Goal: Information Seeking & Learning: Learn about a topic

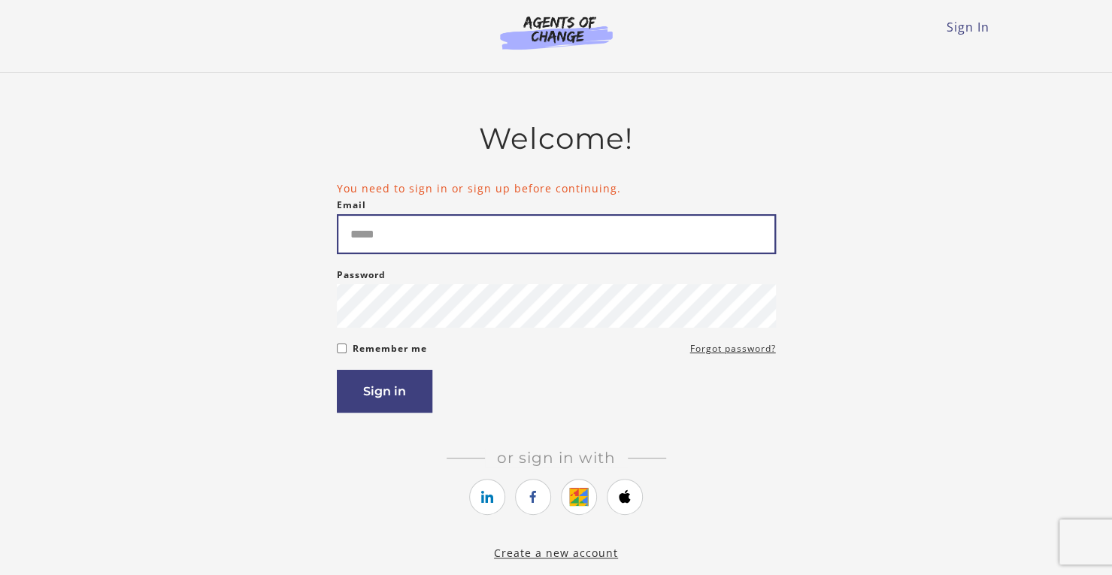
drag, startPoint x: 0, startPoint y: 0, endPoint x: 512, endPoint y: 243, distance: 566.9
click at [512, 243] on input "Email" at bounding box center [556, 234] width 439 height 40
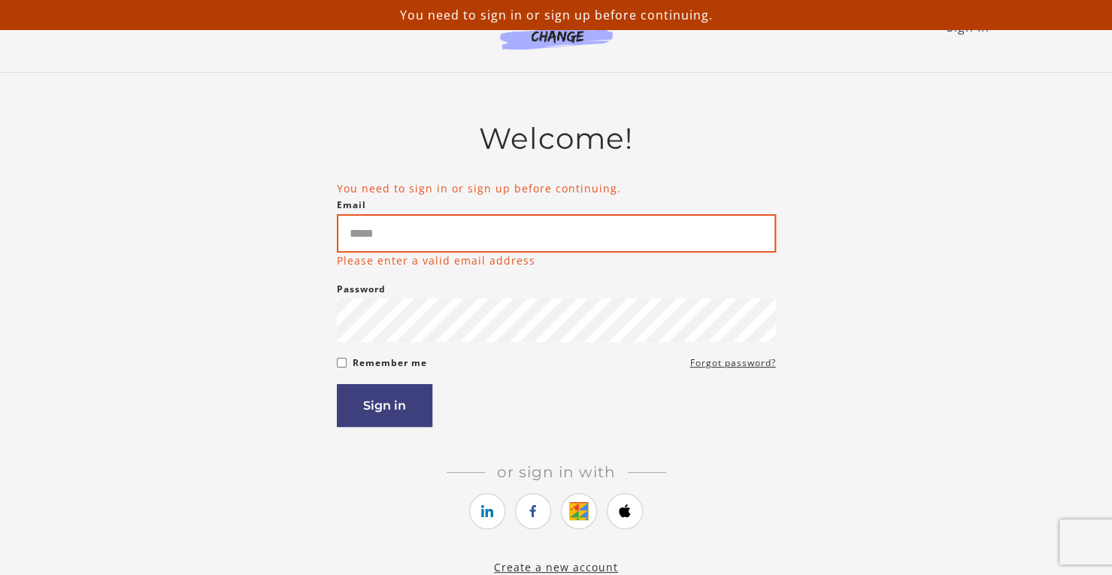
click at [496, 234] on input "Email" at bounding box center [556, 233] width 439 height 38
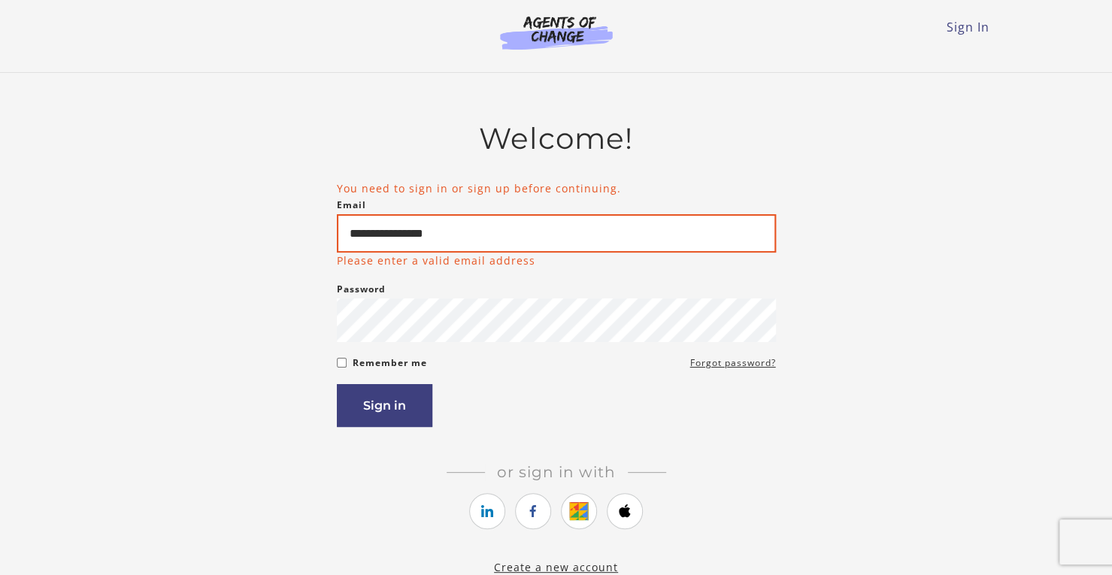
type input "**********"
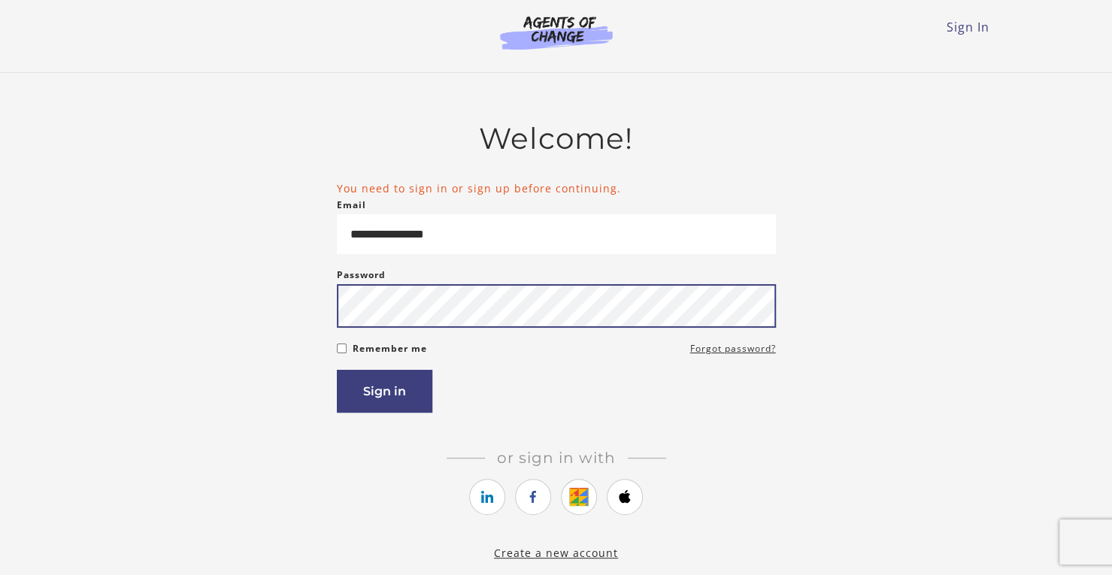
click at [337, 370] on button "Sign in" at bounding box center [385, 391] width 96 height 43
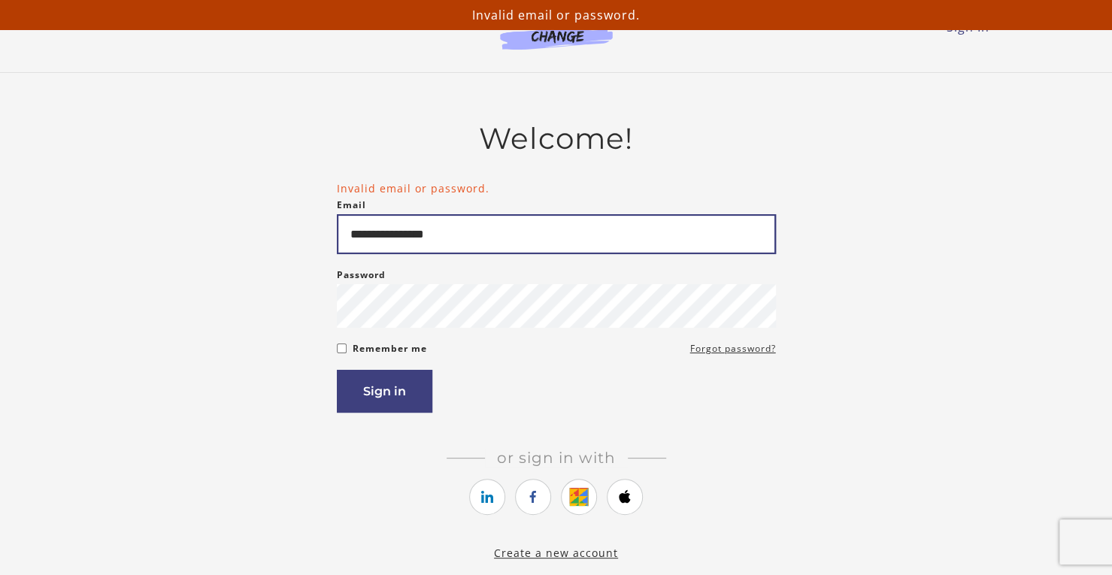
click at [447, 234] on input "**********" at bounding box center [556, 234] width 439 height 40
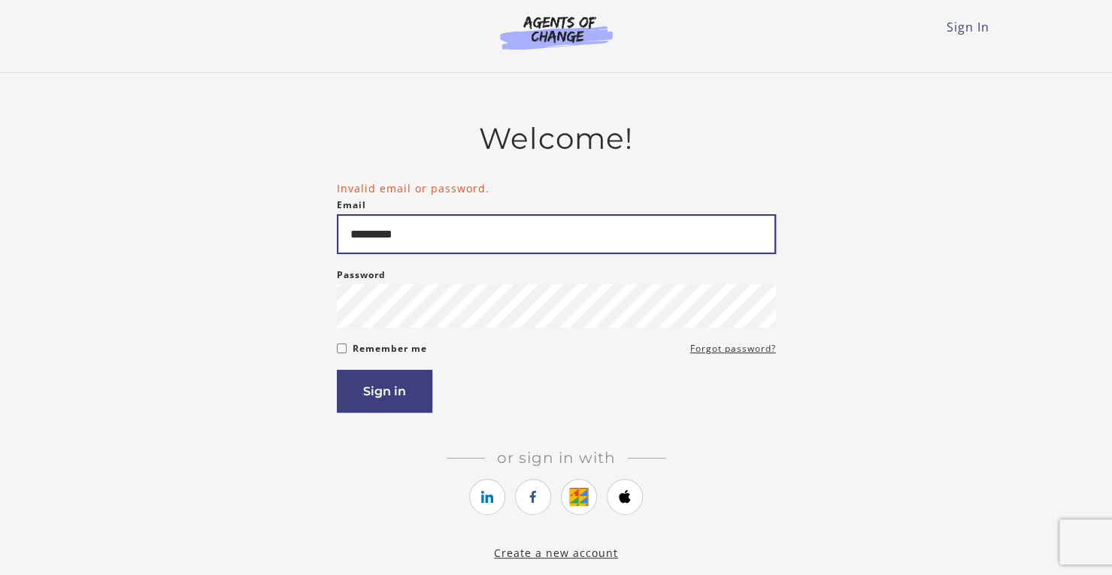
type input "**********"
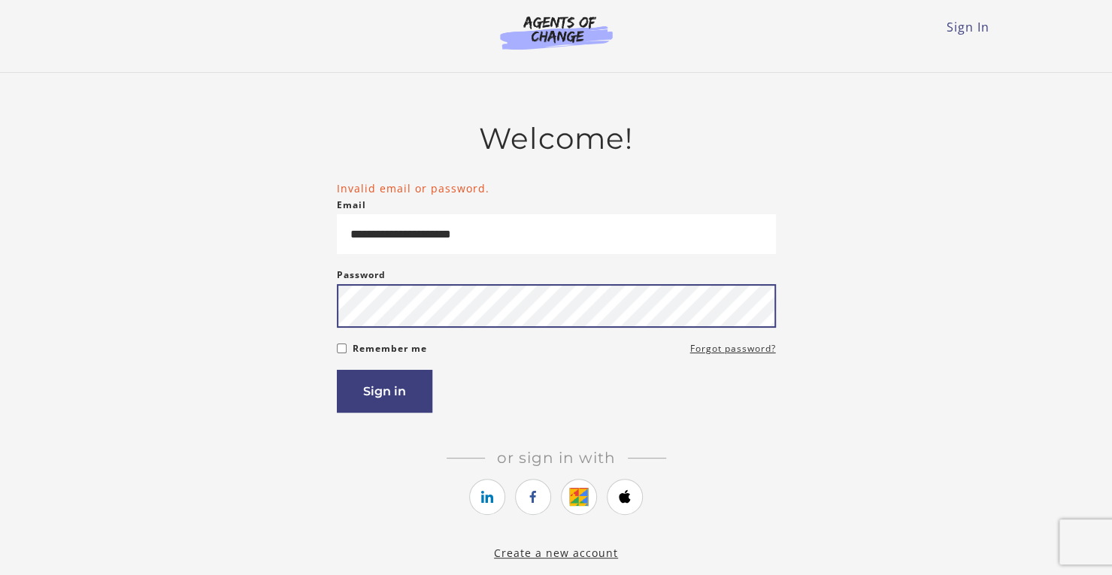
click at [337, 370] on button "Sign in" at bounding box center [385, 391] width 96 height 43
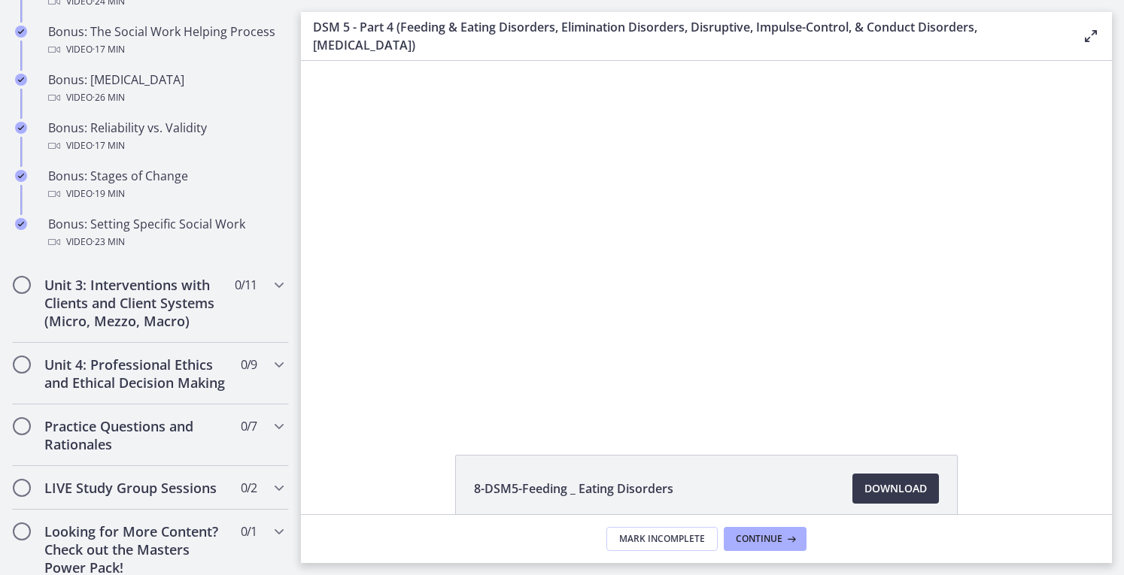
scroll to position [1241, 0]
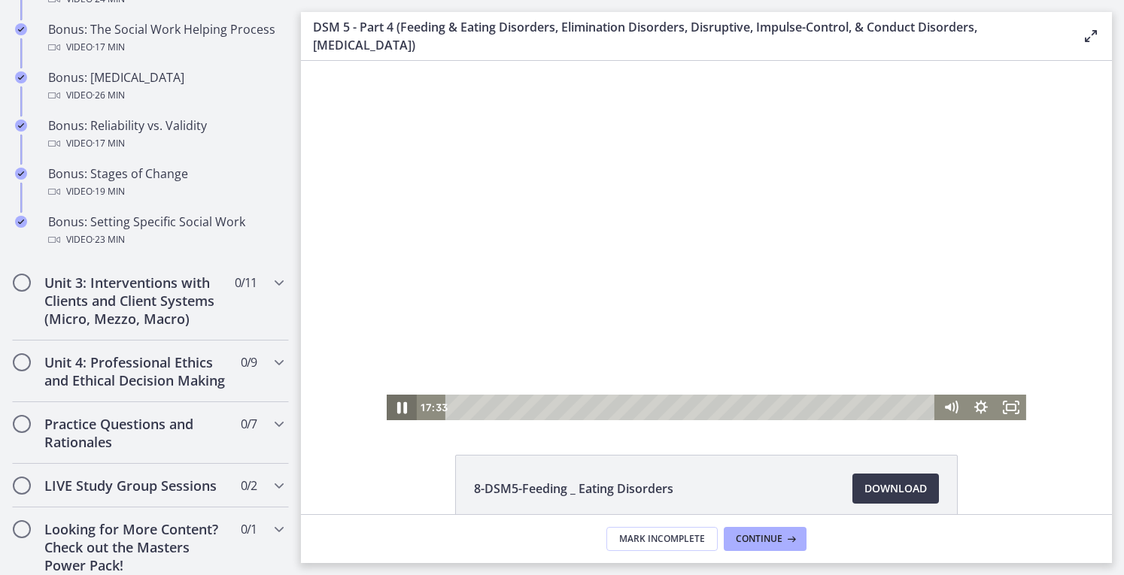
click at [397, 411] on icon "Pause" at bounding box center [402, 408] width 10 height 12
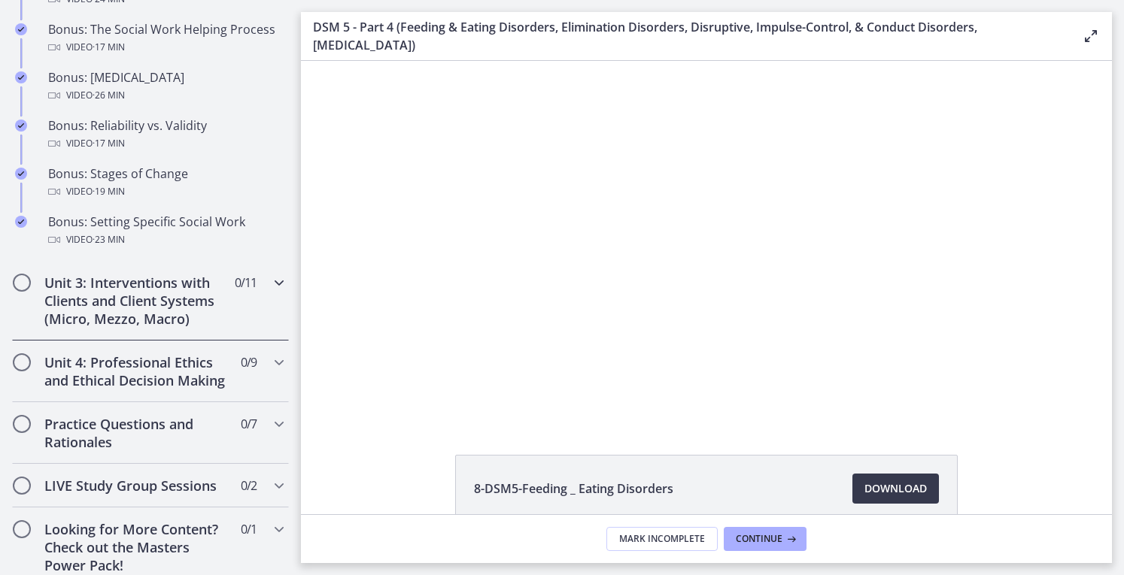
click at [270, 292] on icon "Chapters" at bounding box center [279, 283] width 18 height 18
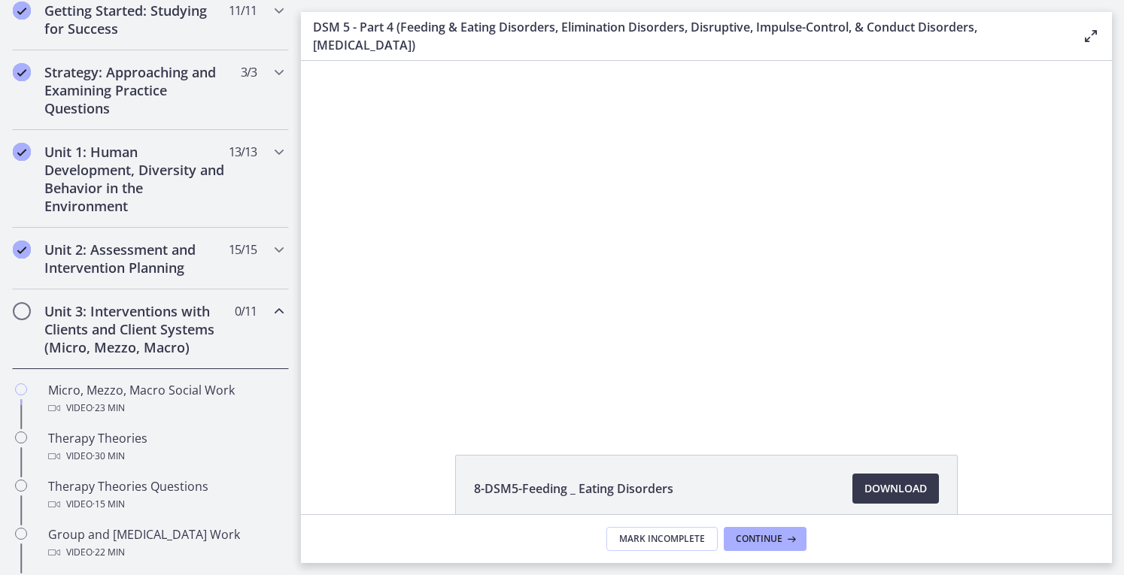
scroll to position [298, 0]
click at [270, 249] on icon "Chapters" at bounding box center [279, 250] width 18 height 18
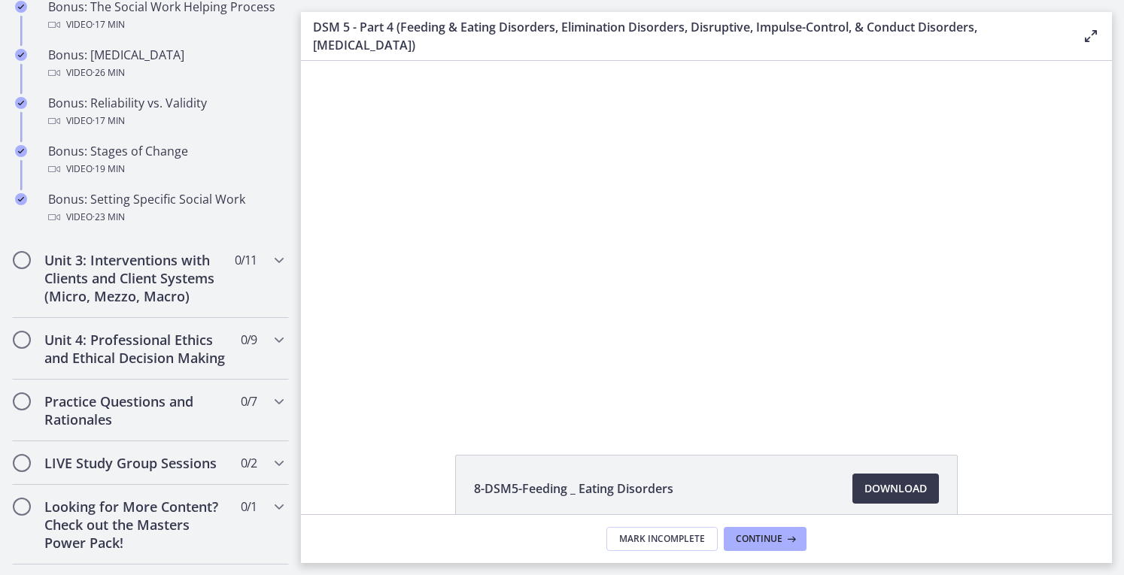
scroll to position [1265, 0]
click at [152, 304] on h2 "Unit 3: Interventions with Clients and Client Systems (Micro, Mezzo, Macro)" at bounding box center [136, 277] width 184 height 54
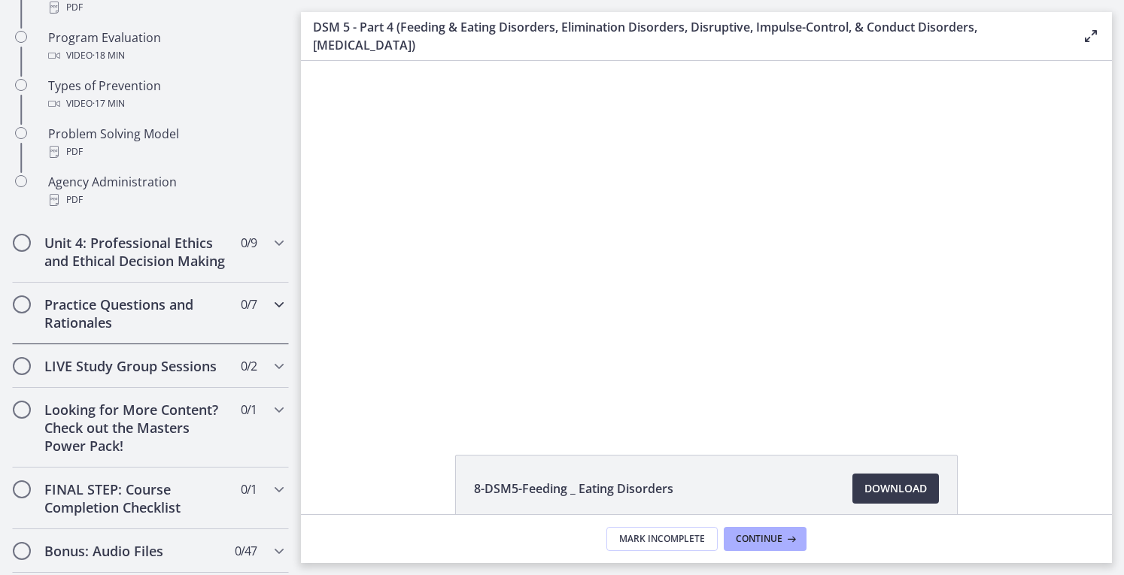
scroll to position [1023, 0]
click at [129, 268] on h2 "Unit 4: Professional Ethics and Ethical Decision Making" at bounding box center [136, 253] width 184 height 36
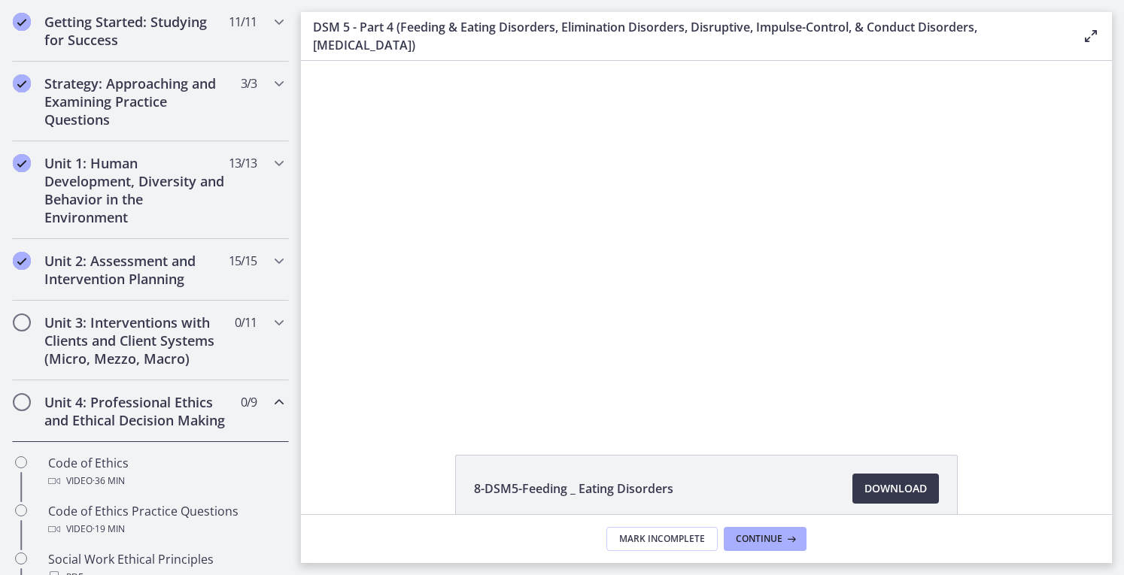
scroll to position [286, 0]
click at [137, 326] on h2 "Unit 3: Interventions with Clients and Client Systems (Micro, Mezzo, Macro)" at bounding box center [136, 341] width 184 height 54
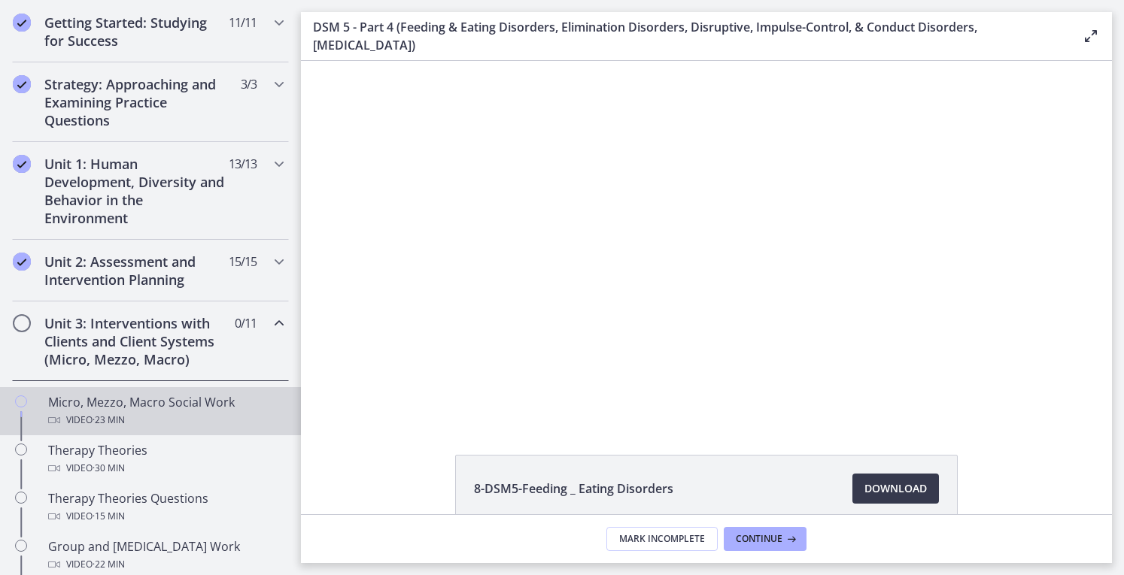
click at [162, 407] on div "Micro, Mezzo, Macro Social Work Video · 23 min" at bounding box center [165, 411] width 235 height 36
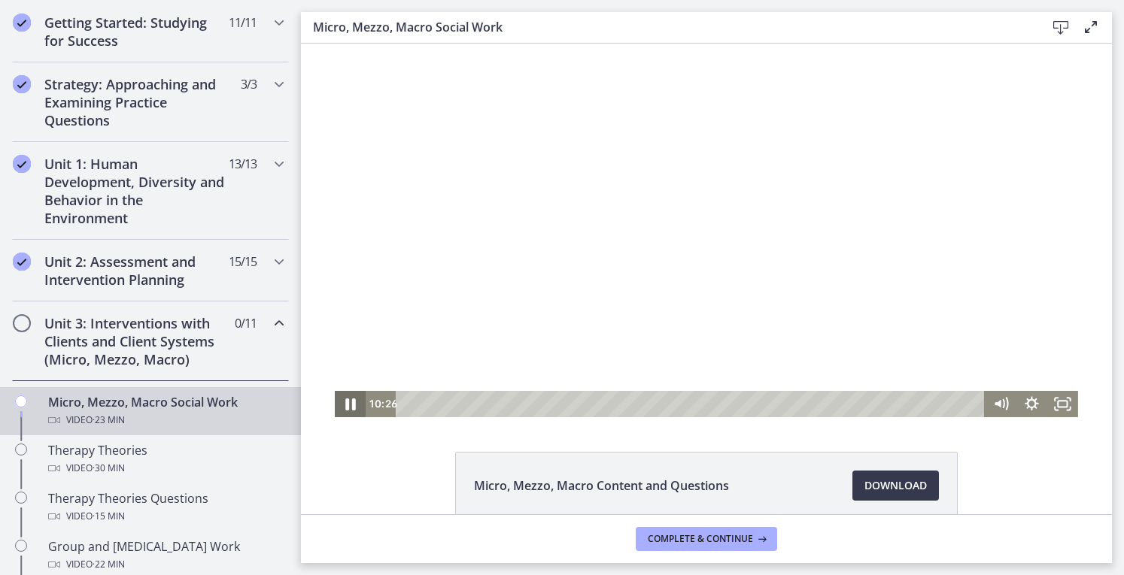
click at [347, 399] on icon "Pause" at bounding box center [350, 405] width 11 height 12
click at [347, 399] on icon "Play Video" at bounding box center [351, 404] width 37 height 32
click at [504, 400] on div "4:03" at bounding box center [692, 404] width 570 height 26
click at [346, 389] on div at bounding box center [706, 231] width 743 height 374
click at [340, 407] on icon "Play Video" at bounding box center [351, 404] width 31 height 26
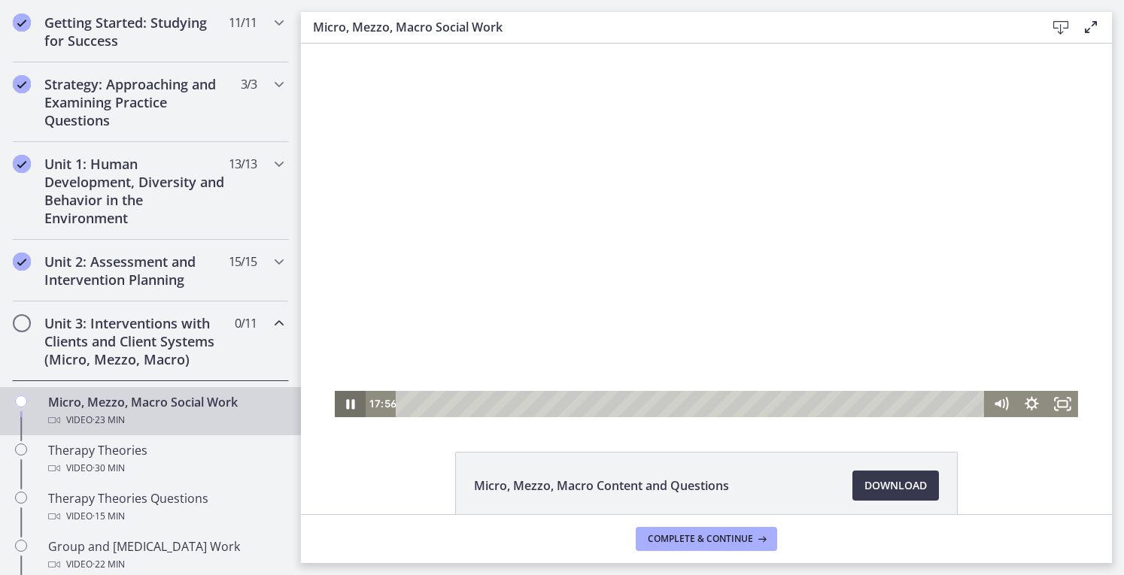
click at [340, 407] on icon "Pause" at bounding box center [350, 404] width 31 height 26
click at [347, 405] on icon "Play Video" at bounding box center [352, 404] width 10 height 13
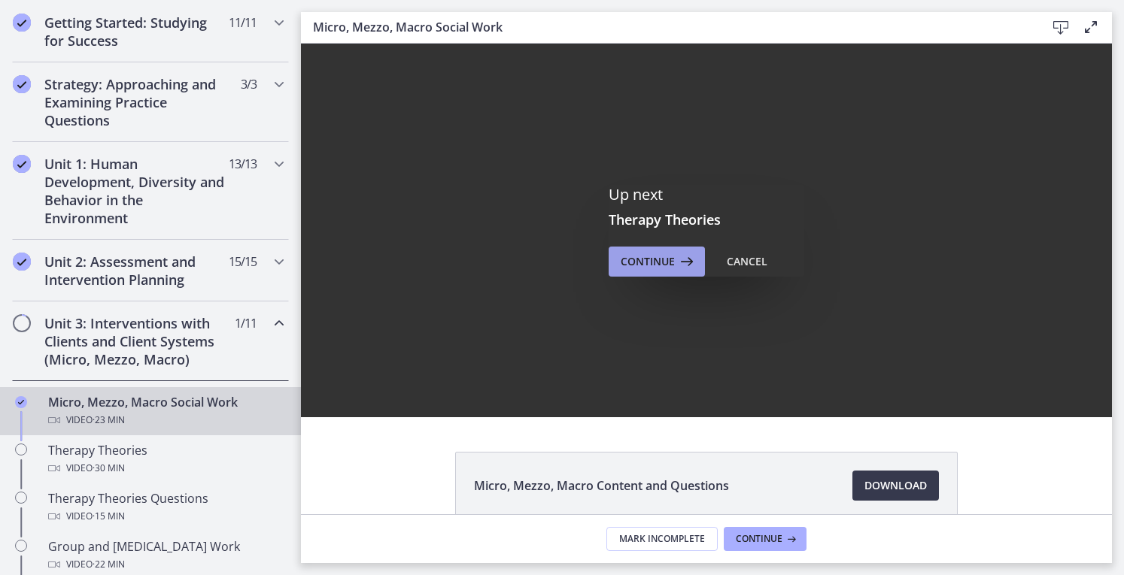
click at [643, 272] on button "Continue" at bounding box center [656, 262] width 96 height 30
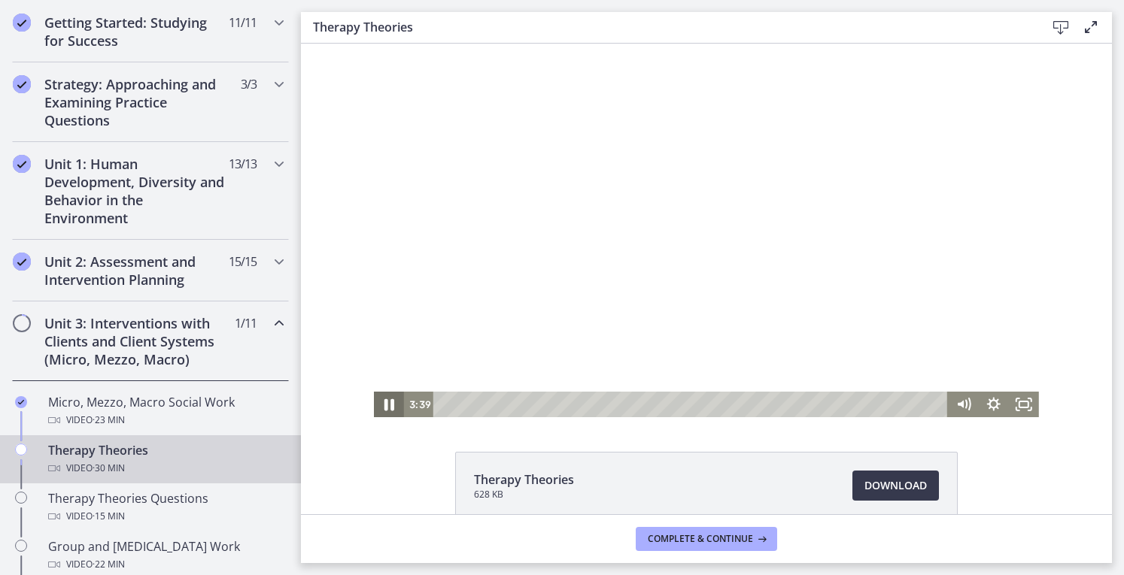
click at [384, 402] on icon "Pause" at bounding box center [389, 405] width 36 height 31
click at [386, 402] on icon "Play Video" at bounding box center [390, 405] width 9 height 13
click at [384, 402] on icon "Pause" at bounding box center [389, 405] width 36 height 31
click at [386, 402] on icon "Play Video" at bounding box center [390, 405] width 9 height 13
click at [384, 402] on icon "Pause" at bounding box center [389, 405] width 36 height 31
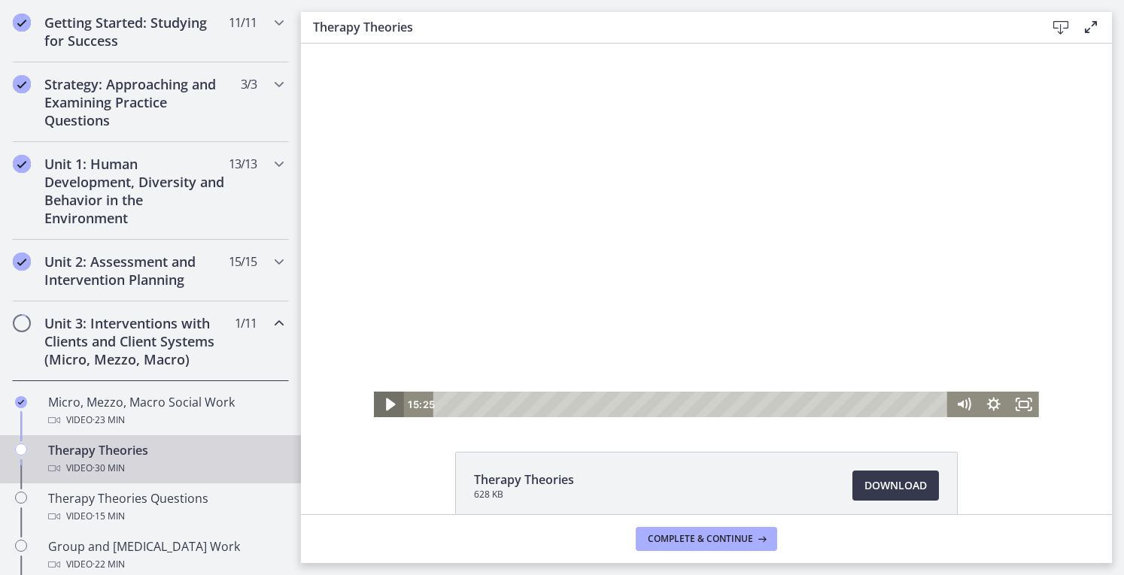
click at [386, 402] on icon "Play Video" at bounding box center [390, 405] width 9 height 13
click at [384, 402] on icon "Pause" at bounding box center [389, 405] width 36 height 31
click at [387, 402] on icon "Play Video" at bounding box center [391, 404] width 8 height 11
click at [375, 402] on icon "Pause" at bounding box center [389, 405] width 30 height 26
click at [375, 402] on icon "Play Video" at bounding box center [390, 405] width 30 height 26
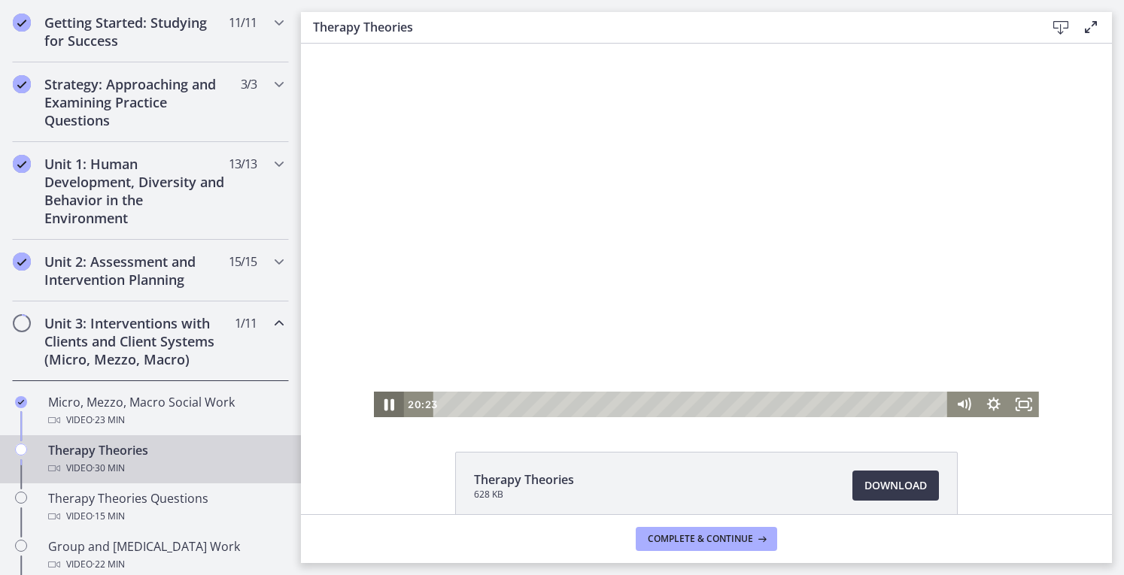
click at [375, 402] on icon "Pause" at bounding box center [389, 405] width 36 height 31
click at [375, 402] on icon "Play Video" at bounding box center [390, 405] width 36 height 31
click at [375, 402] on icon "Pause" at bounding box center [389, 405] width 36 height 31
click at [387, 405] on icon "Play Video" at bounding box center [390, 405] width 9 height 13
click at [387, 405] on icon "Pause" at bounding box center [389, 405] width 8 height 10
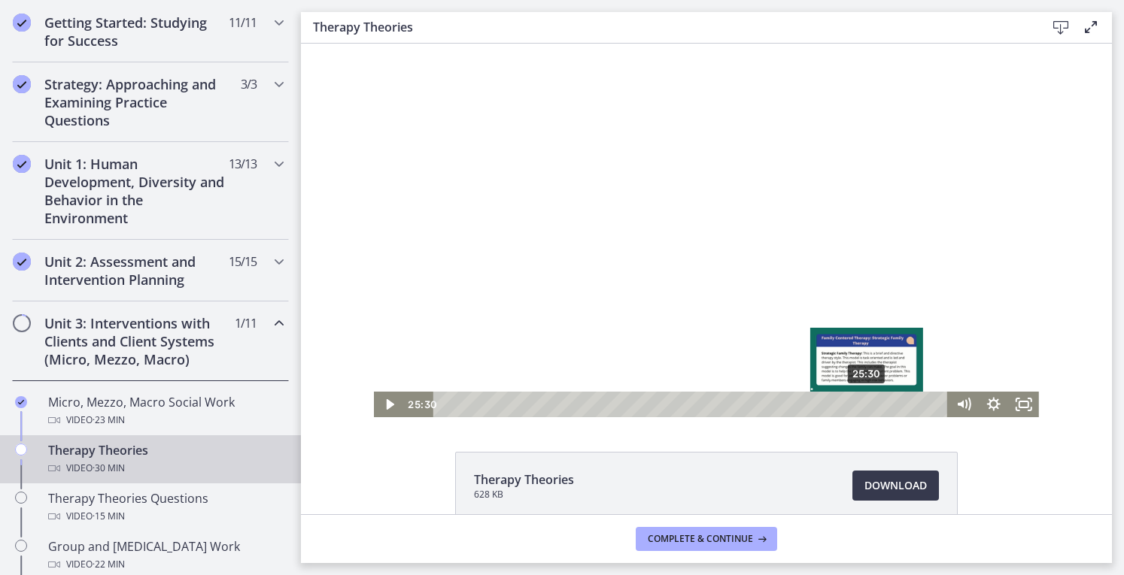
click at [862, 405] on div "25:30" at bounding box center [692, 405] width 496 height 26
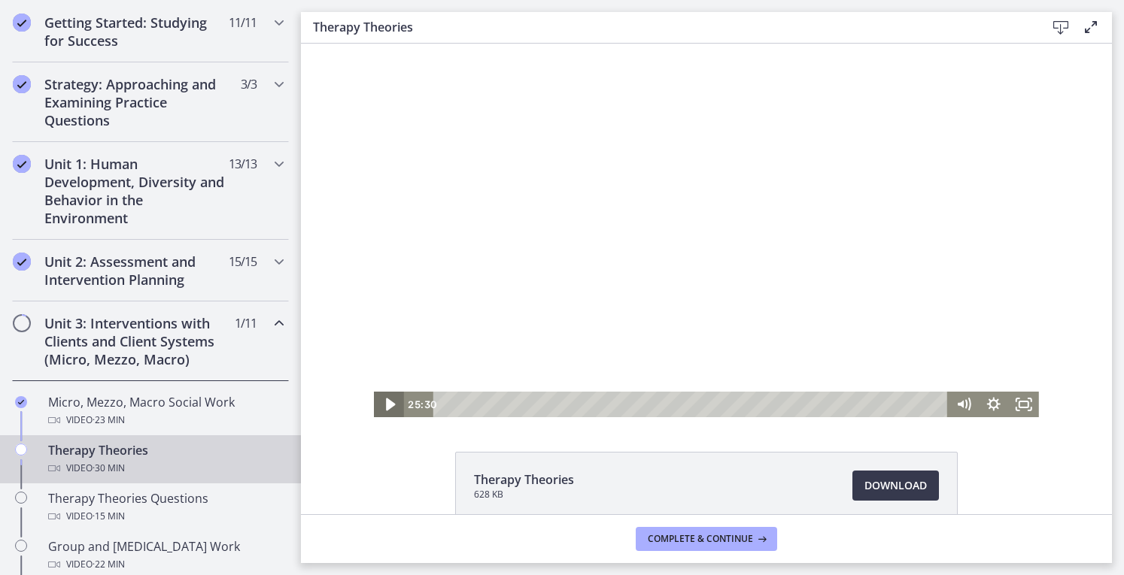
click at [386, 407] on icon "Play Video" at bounding box center [390, 405] width 9 height 13
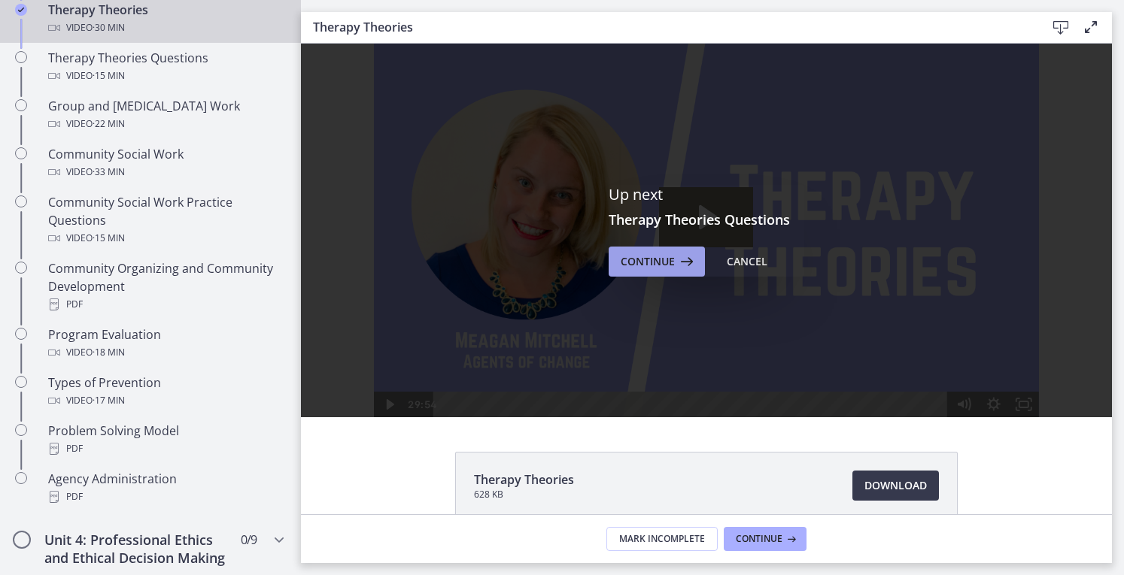
click at [657, 262] on span "Continue" at bounding box center [648, 262] width 54 height 18
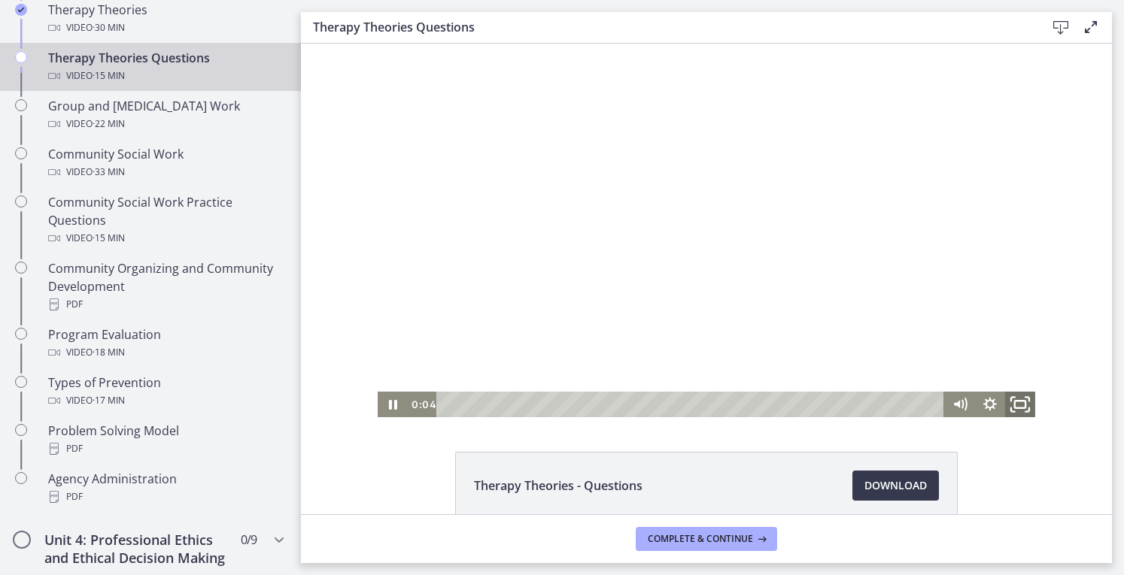
click at [1020, 408] on icon "Fullscreen" at bounding box center [1020, 405] width 36 height 31
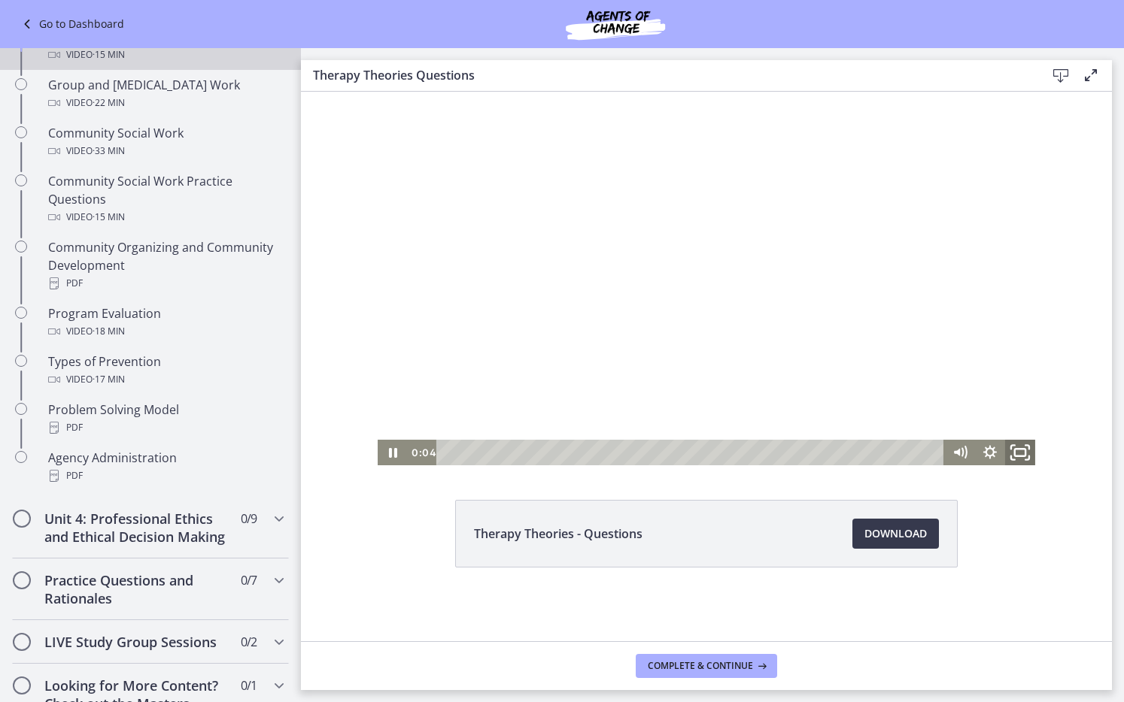
scroll to position [657, 0]
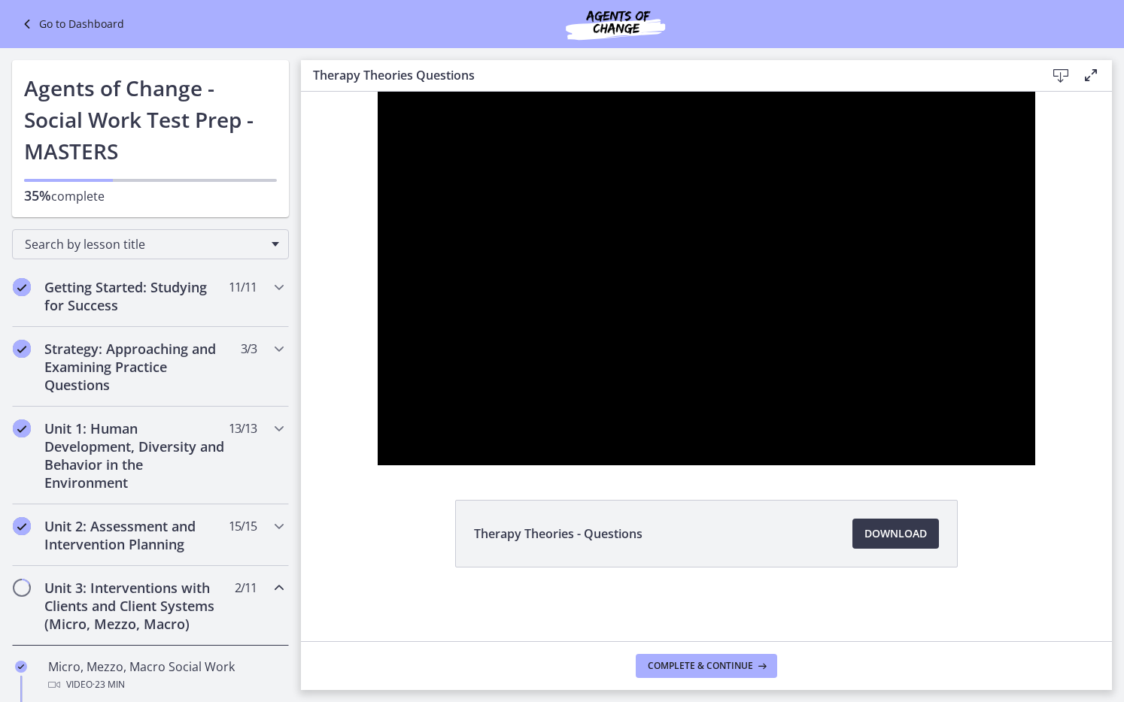
scroll to position [657, 0]
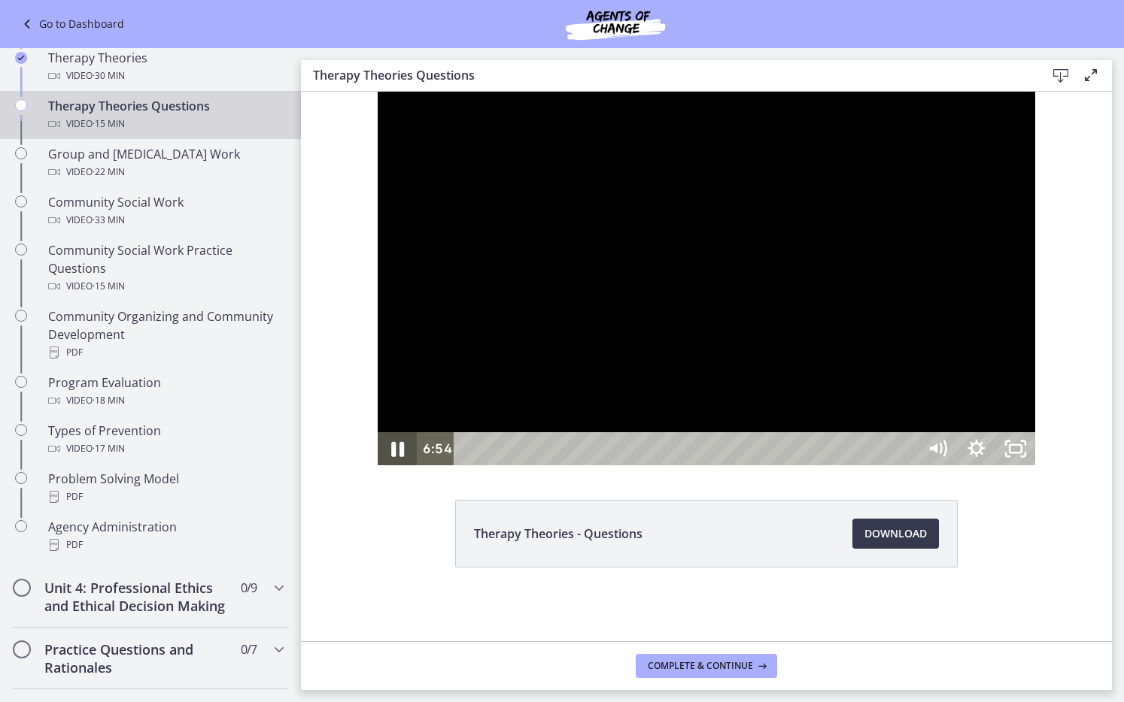
click at [391, 457] on icon "Pause" at bounding box center [397, 449] width 13 height 15
click at [393, 457] on icon "Play Video" at bounding box center [399, 449] width 12 height 17
click at [374, 469] on icon "Pause" at bounding box center [397, 449] width 47 height 40
click at [393, 457] on icon "Play Video" at bounding box center [399, 449] width 12 height 17
click at [374, 469] on icon "Pause" at bounding box center [397, 449] width 47 height 40
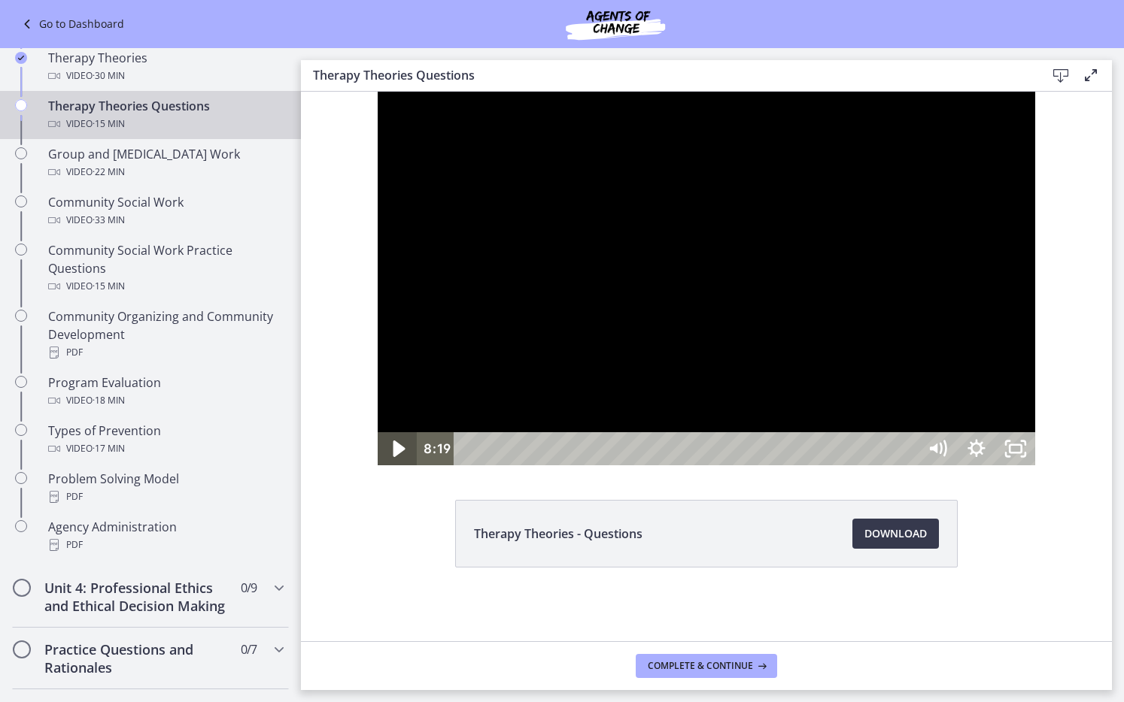
click at [393, 457] on icon "Play Video" at bounding box center [399, 449] width 12 height 17
click at [391, 457] on icon "Pause" at bounding box center [397, 449] width 13 height 15
click at [393, 457] on icon "Play Video" at bounding box center [399, 449] width 12 height 17
click at [391, 457] on icon "Pause" at bounding box center [397, 449] width 13 height 15
click at [393, 457] on icon "Play Video" at bounding box center [399, 449] width 12 height 17
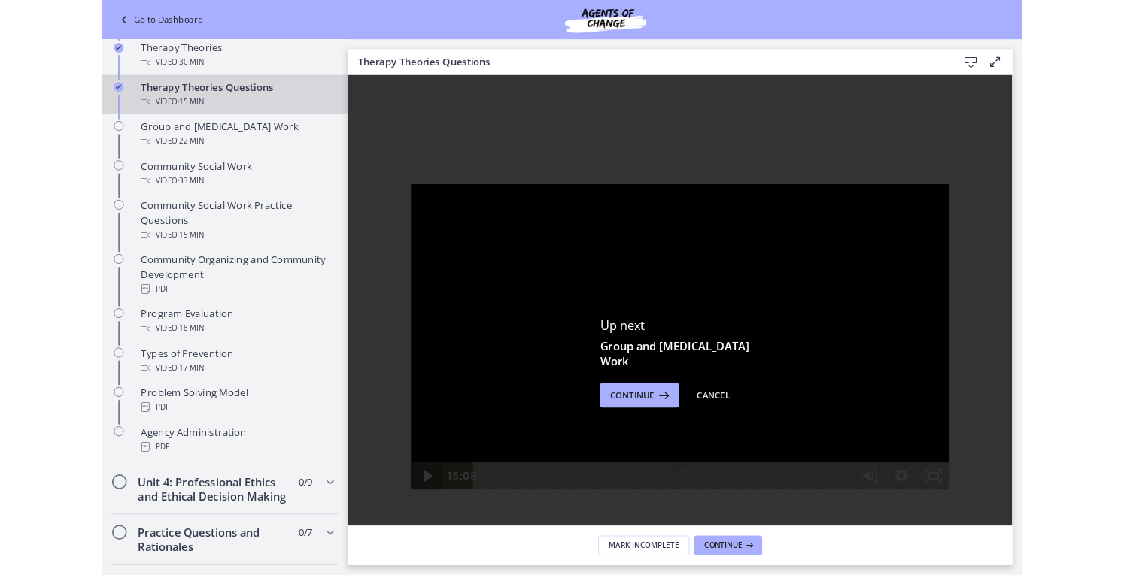
scroll to position [727, 0]
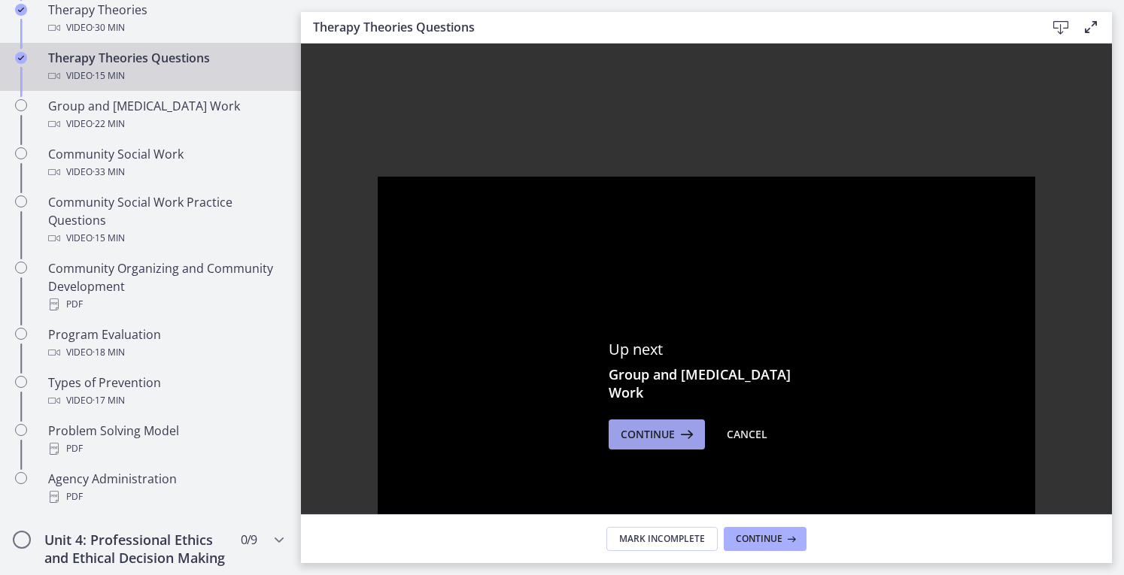
click at [666, 439] on span "Continue" at bounding box center [648, 435] width 54 height 18
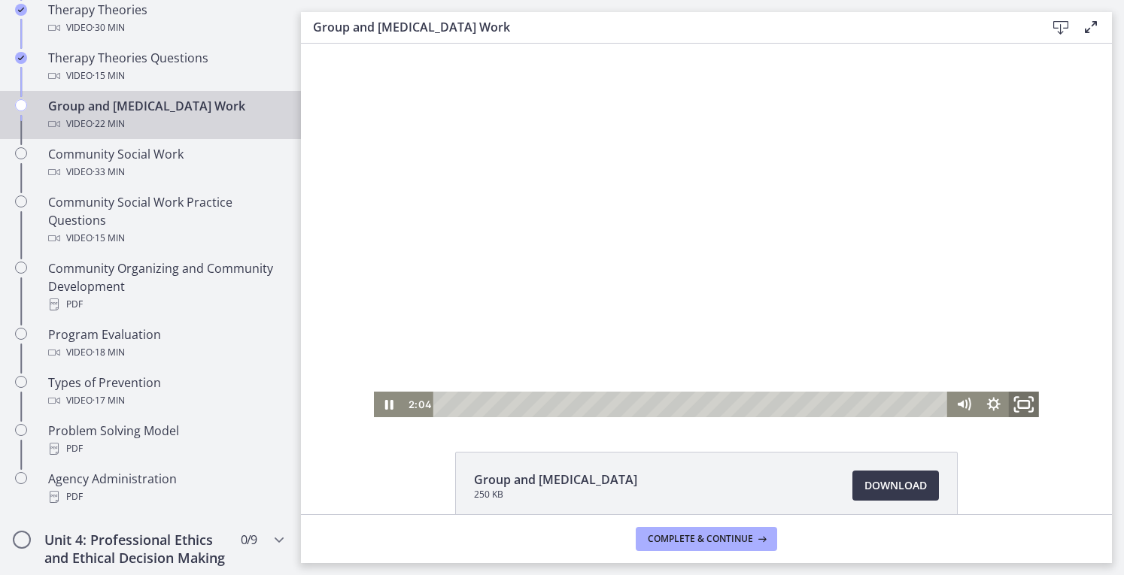
click at [1019, 404] on icon "Fullscreen" at bounding box center [1024, 405] width 36 height 31
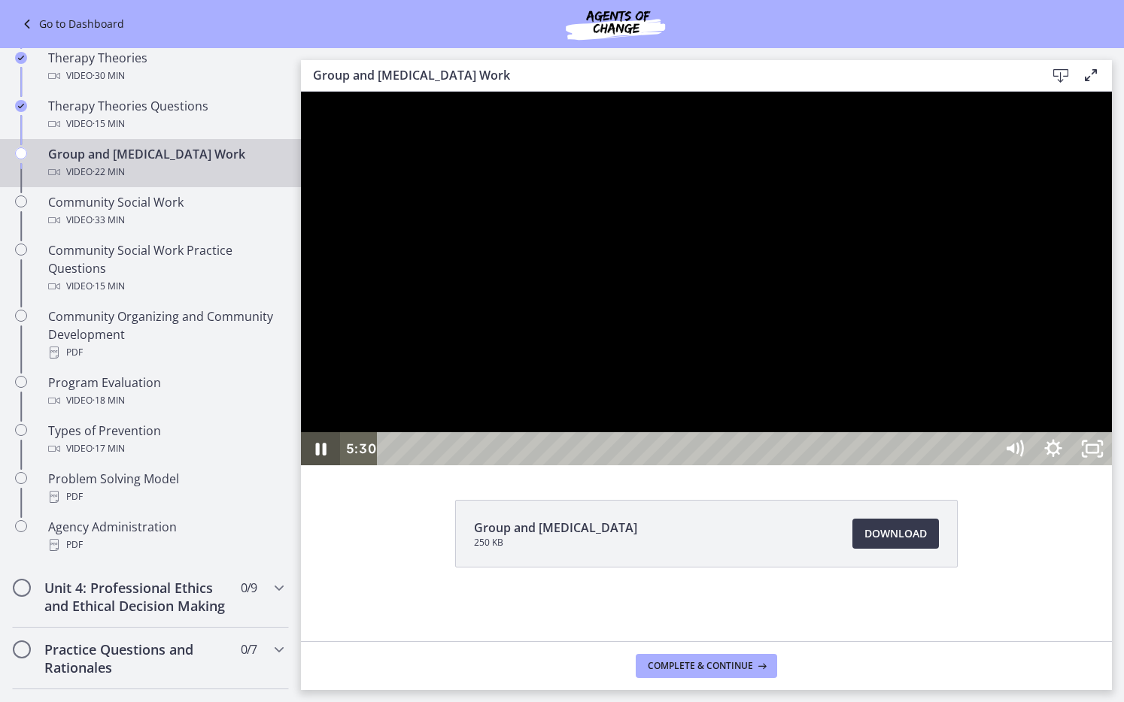
click at [323, 456] on icon "Pause" at bounding box center [321, 449] width 11 height 13
click at [323, 457] on icon "Play Video" at bounding box center [323, 449] width 12 height 17
click at [317, 457] on icon "Pause" at bounding box center [320, 449] width 13 height 15
click at [317, 457] on icon "Play Video" at bounding box center [323, 449] width 12 height 17
click at [317, 457] on icon "Pause" at bounding box center [320, 449] width 13 height 15
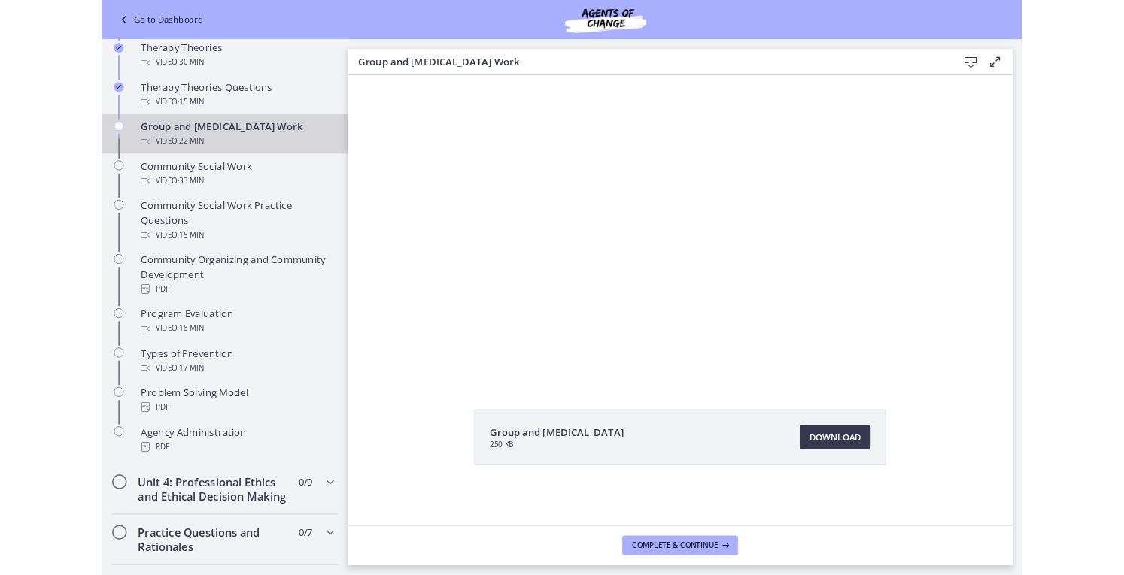
scroll to position [727, 0]
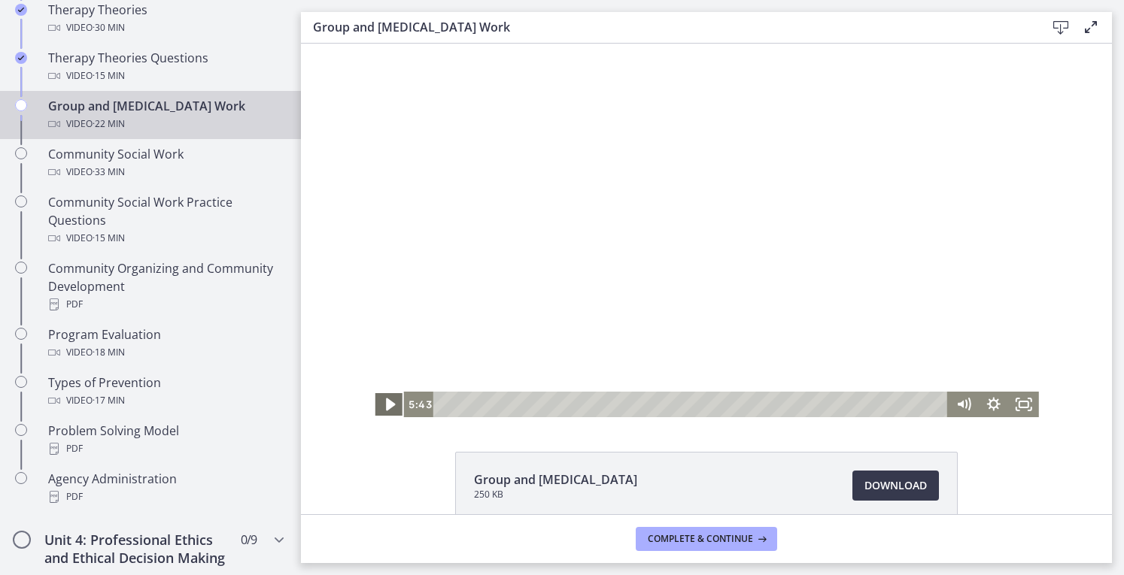
click at [386, 403] on icon "Play Video" at bounding box center [390, 405] width 9 height 13
click at [382, 403] on icon "Pause" at bounding box center [389, 405] width 36 height 31
click at [387, 403] on icon "Play Video" at bounding box center [391, 404] width 8 height 11
click at [950, 408] on icon "Mute" at bounding box center [963, 405] width 36 height 31
click at [950, 408] on icon "Unmute" at bounding box center [963, 405] width 36 height 31
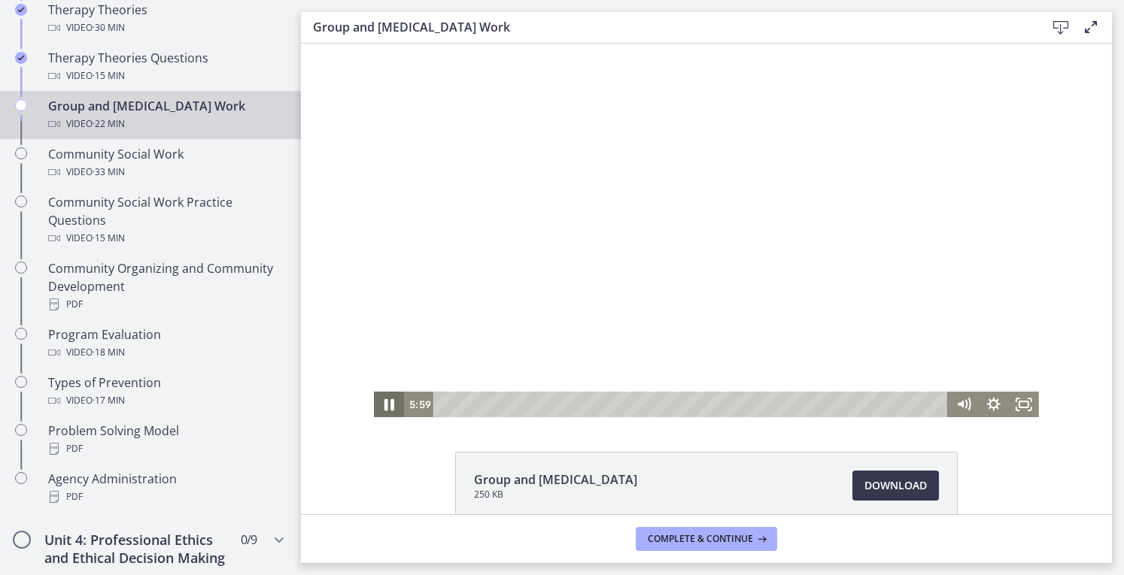
click at [379, 408] on icon "Pause" at bounding box center [389, 405] width 36 height 31
click at [379, 408] on icon "Play Video" at bounding box center [390, 405] width 36 height 31
click at [384, 402] on icon "Pause" at bounding box center [389, 405] width 10 height 12
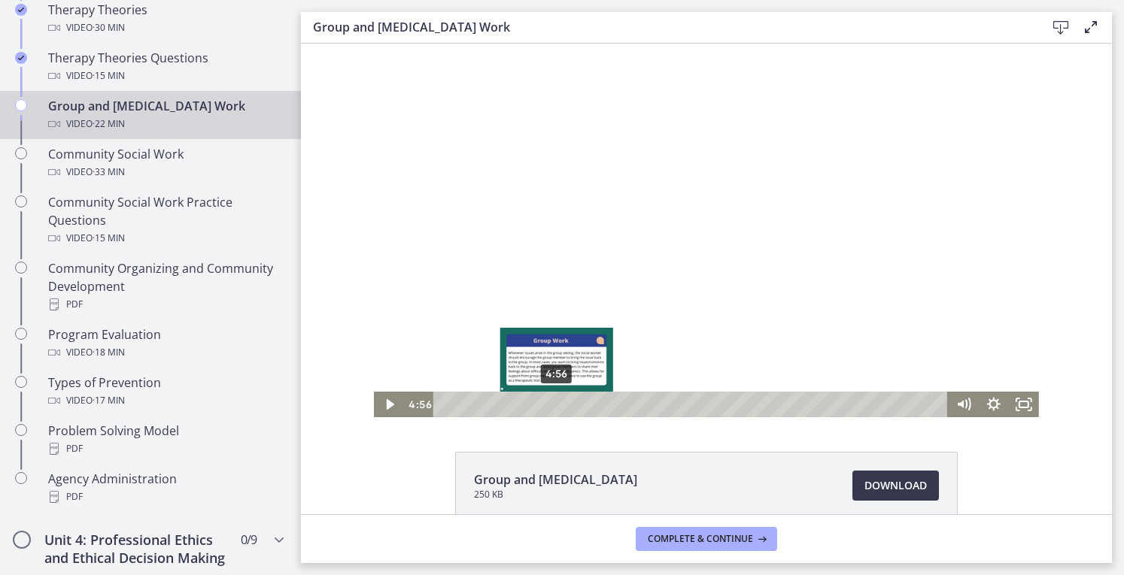
click at [551, 404] on div "4:56" at bounding box center [692, 405] width 496 height 26
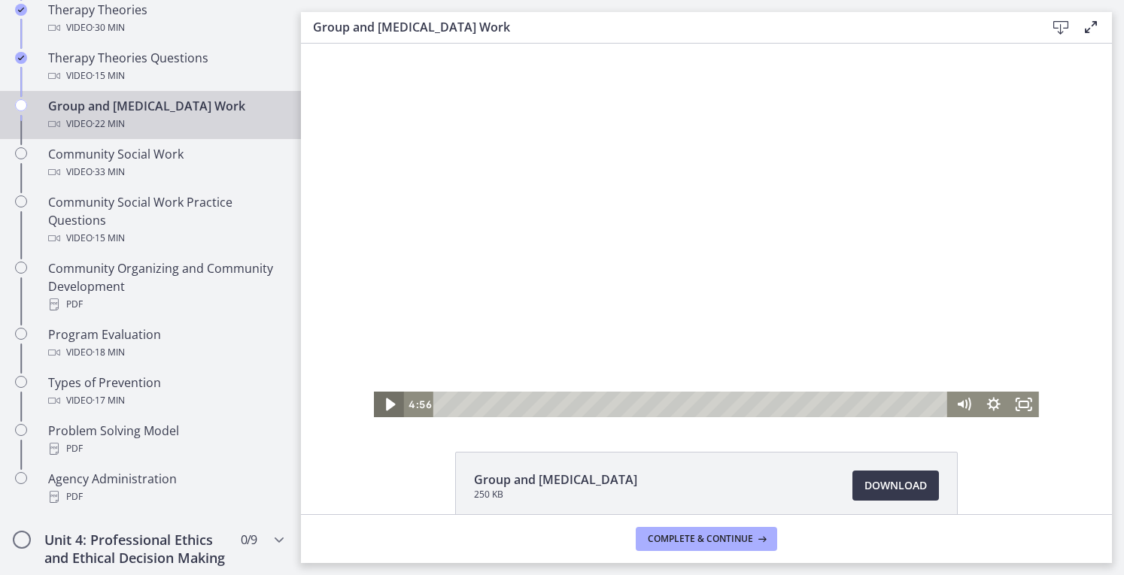
click at [386, 402] on icon "Play Video" at bounding box center [390, 405] width 9 height 13
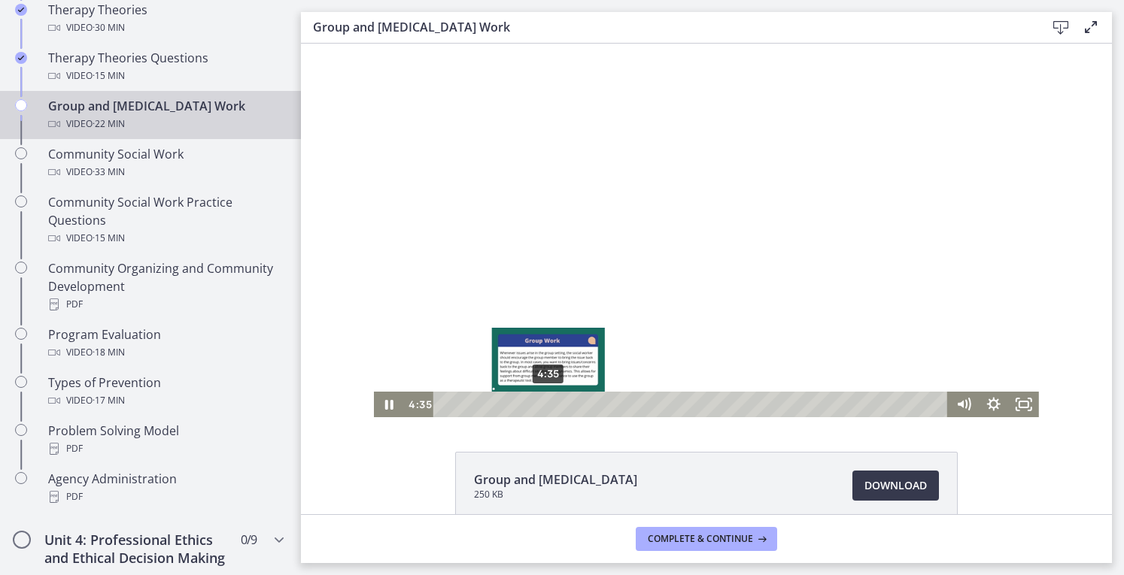
click at [542, 405] on div "4:35" at bounding box center [692, 405] width 496 height 26
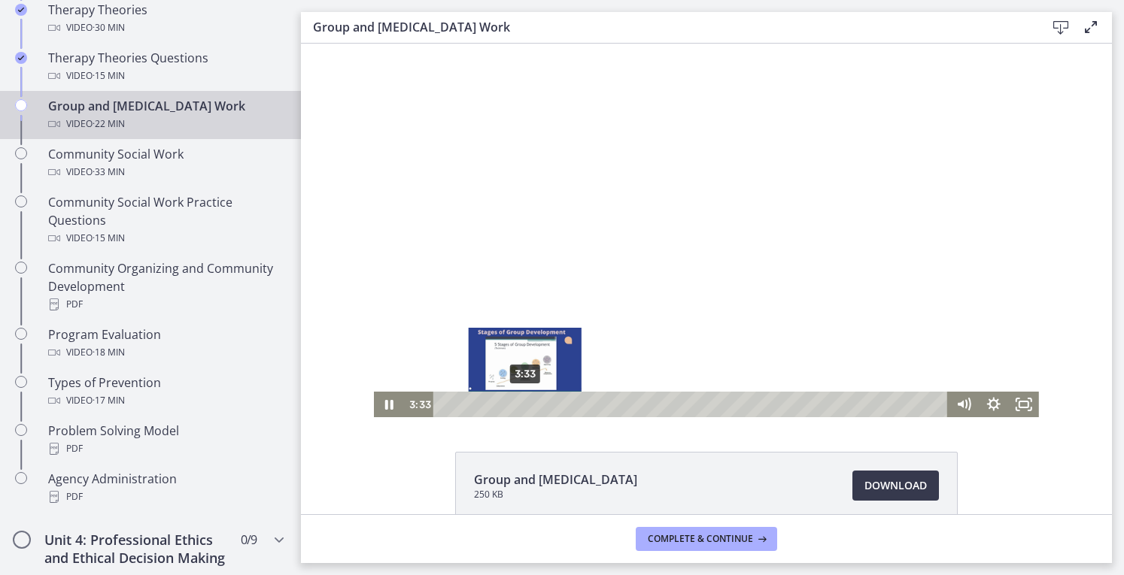
click at [519, 405] on div "3:33" at bounding box center [692, 405] width 496 height 26
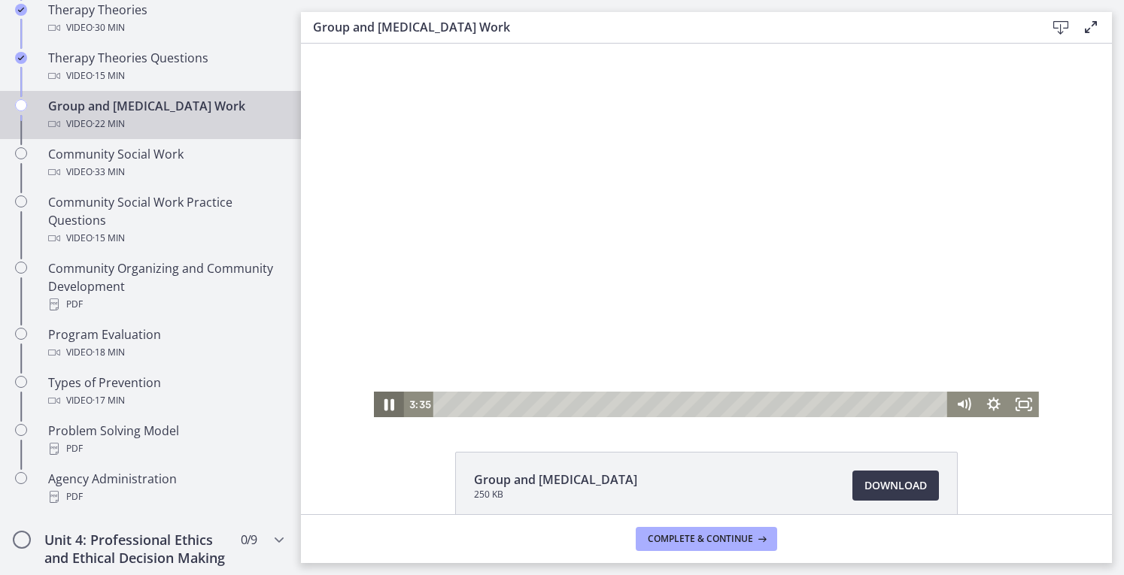
click at [384, 404] on icon "Pause" at bounding box center [389, 405] width 36 height 31
click at [386, 402] on icon "Play Video" at bounding box center [390, 405] width 9 height 13
click at [386, 405] on icon "Play Video" at bounding box center [390, 405] width 9 height 13
click at [382, 405] on icon "Pause" at bounding box center [389, 405] width 36 height 31
click at [386, 405] on icon "Play Video" at bounding box center [390, 405] width 9 height 13
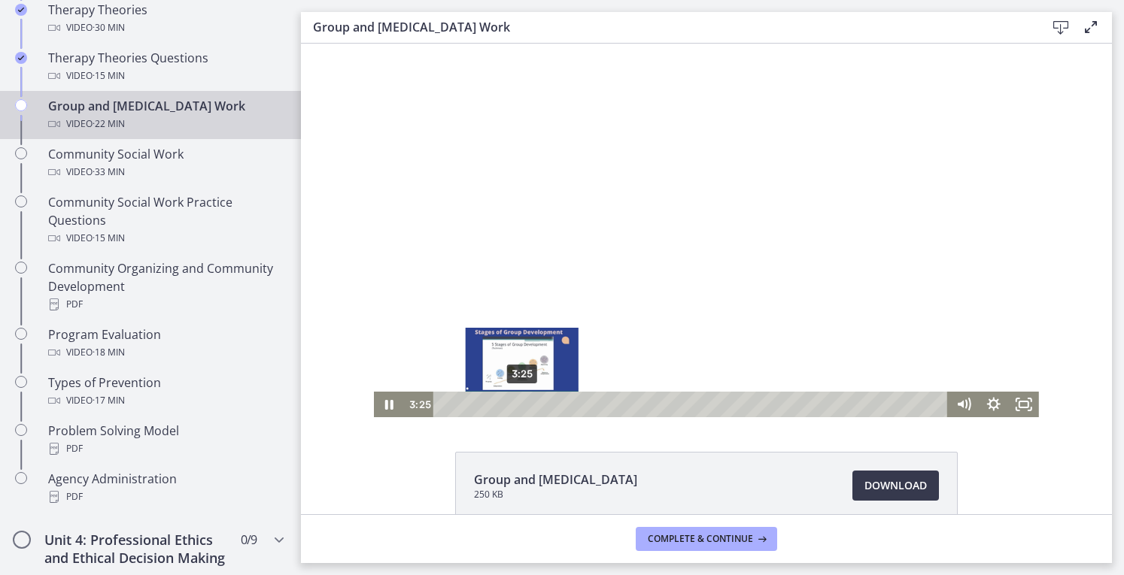
click at [516, 405] on div "3:25" at bounding box center [692, 405] width 496 height 26
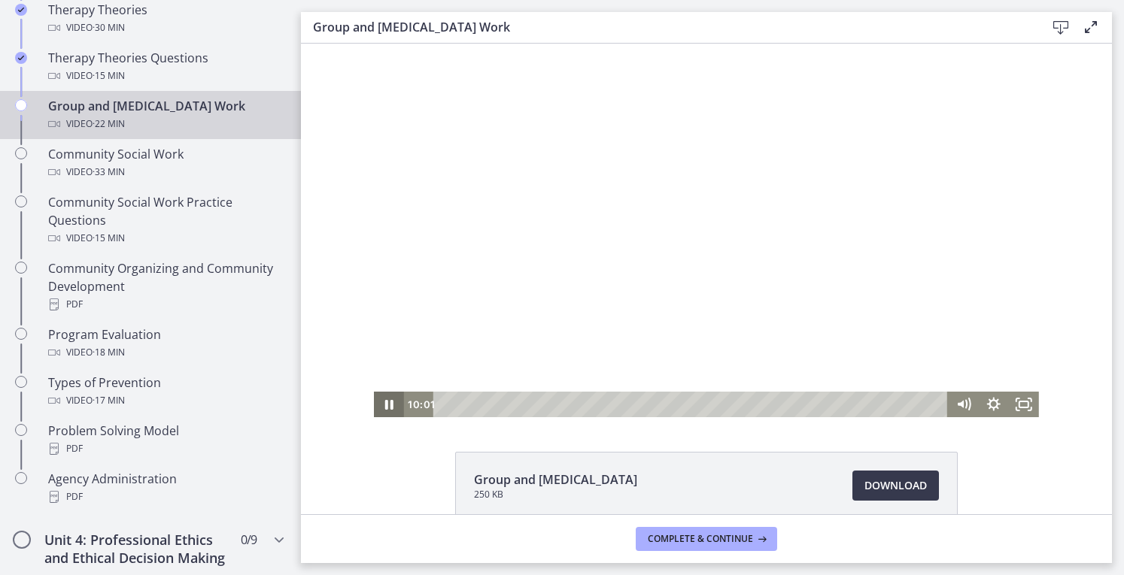
click at [374, 411] on icon "Pause" at bounding box center [389, 405] width 30 height 26
click at [375, 411] on icon "Play Video" at bounding box center [390, 405] width 30 height 26
click at [385, 403] on icon "Pause" at bounding box center [389, 405] width 10 height 12
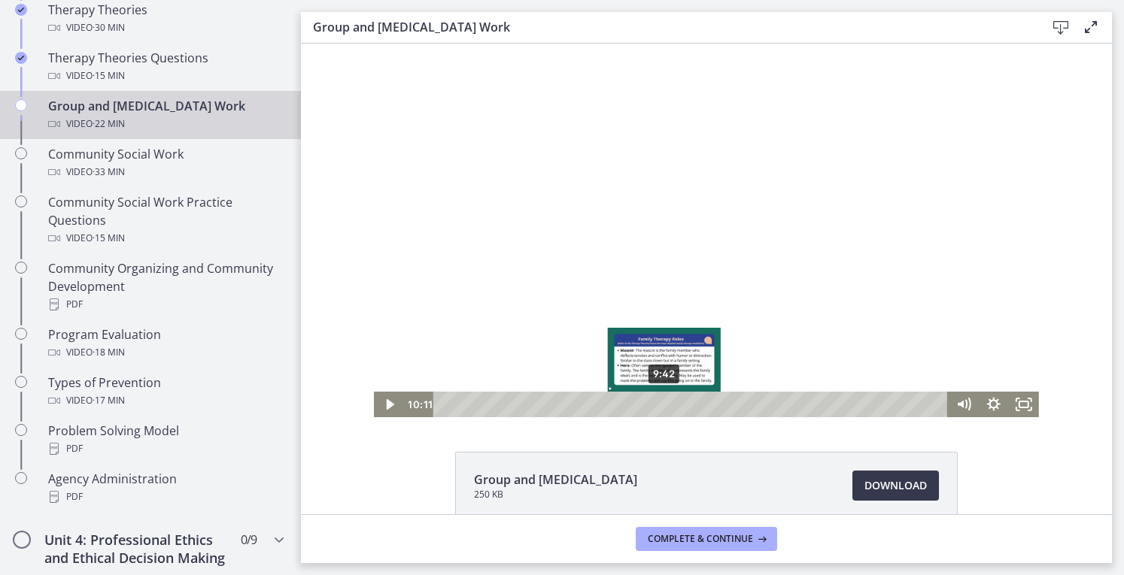
click at [659, 402] on div "9:42" at bounding box center [692, 405] width 496 height 26
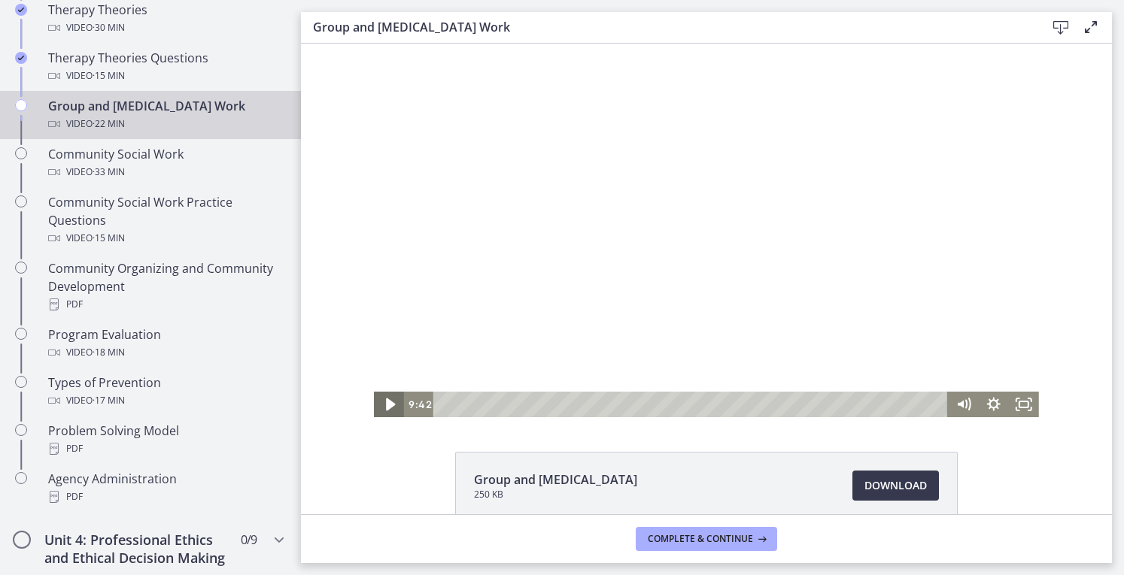
click at [386, 402] on icon "Play Video" at bounding box center [390, 405] width 9 height 13
click at [388, 405] on icon "Pause" at bounding box center [389, 405] width 36 height 31
click at [393, 408] on icon "Play Video" at bounding box center [390, 405] width 30 height 26
click at [393, 408] on icon "Pause" at bounding box center [389, 405] width 36 height 31
click at [386, 405] on icon "Play Video" at bounding box center [390, 405] width 9 height 13
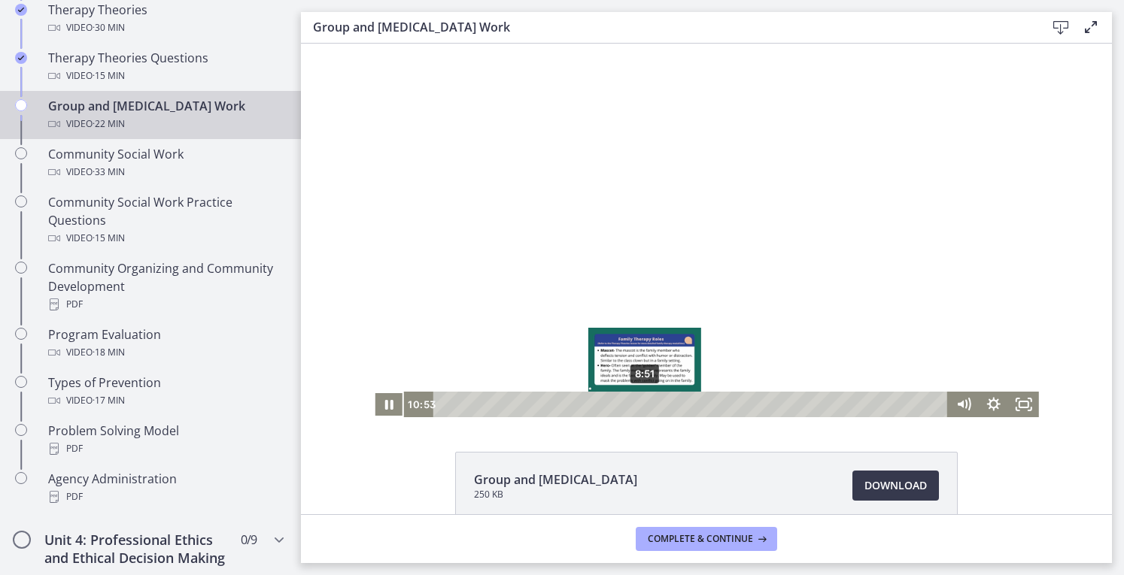
click at [639, 402] on div "8:51" at bounding box center [692, 405] width 496 height 26
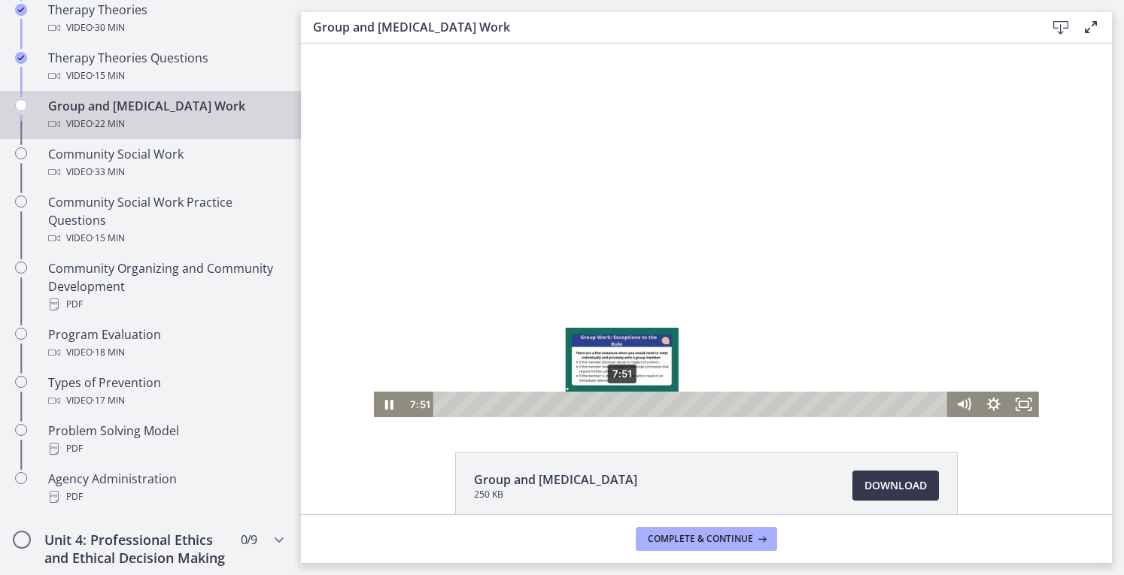
click at [617, 402] on div "7:51" at bounding box center [692, 405] width 496 height 26
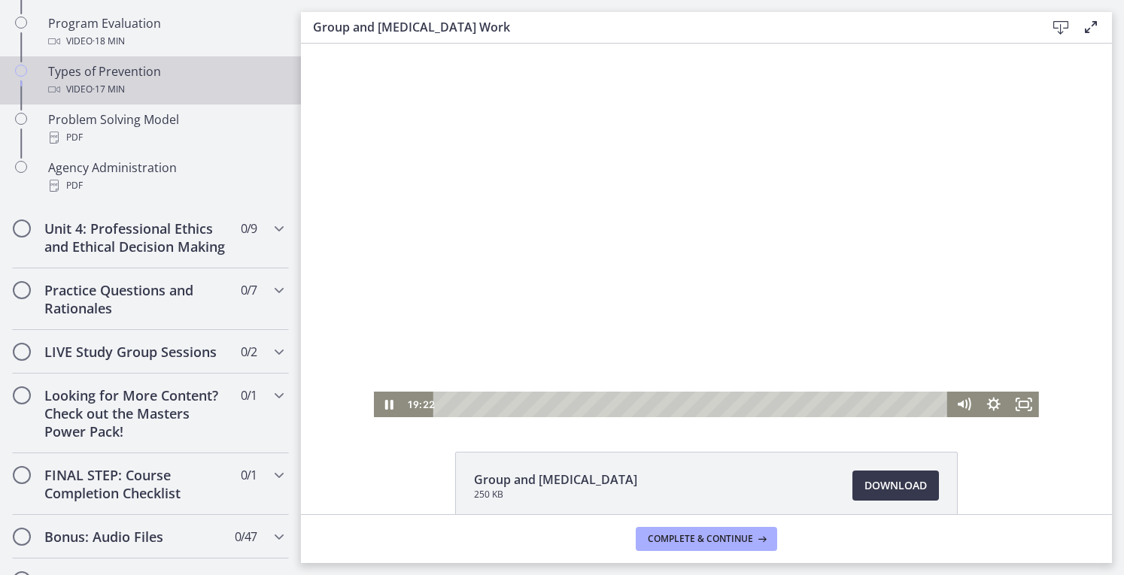
scroll to position [1039, 0]
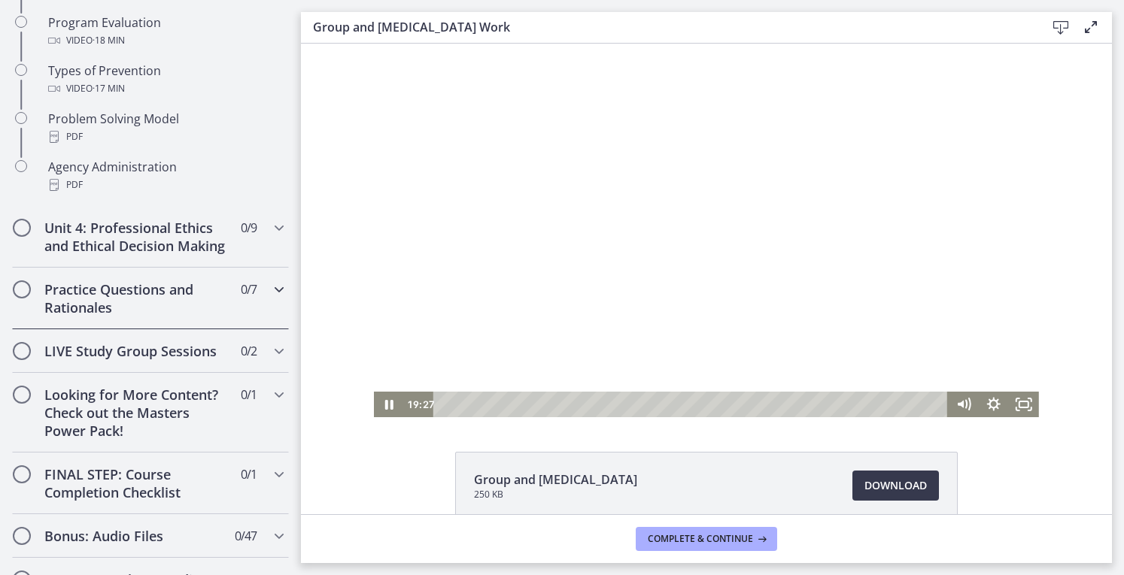
click at [270, 299] on icon "Chapters" at bounding box center [279, 290] width 18 height 18
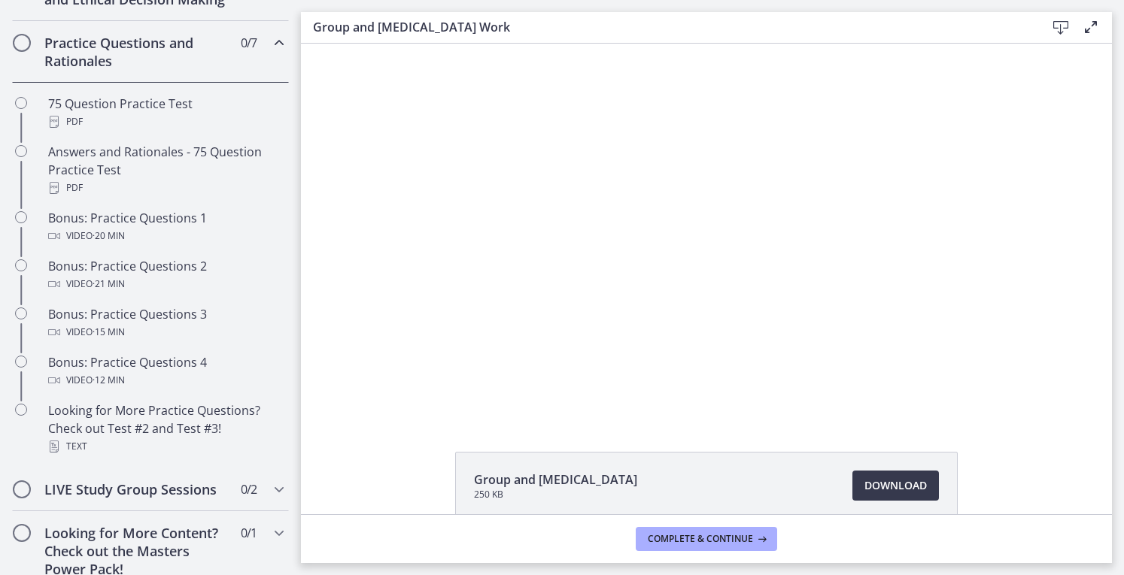
scroll to position [703, 0]
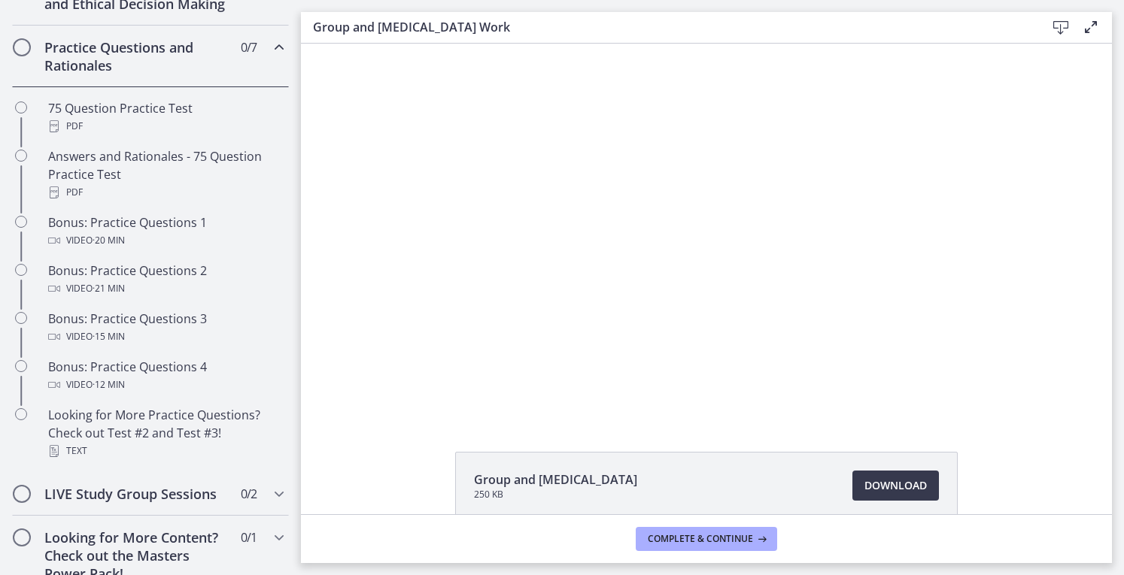
click at [270, 56] on icon "Chapters" at bounding box center [279, 47] width 18 height 18
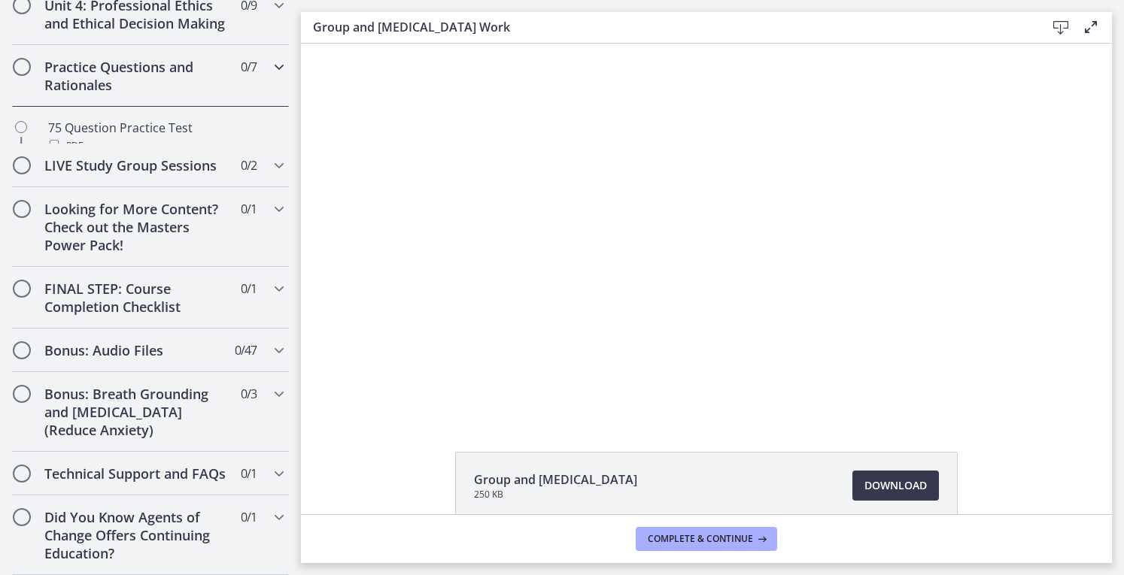
scroll to position [675, 0]
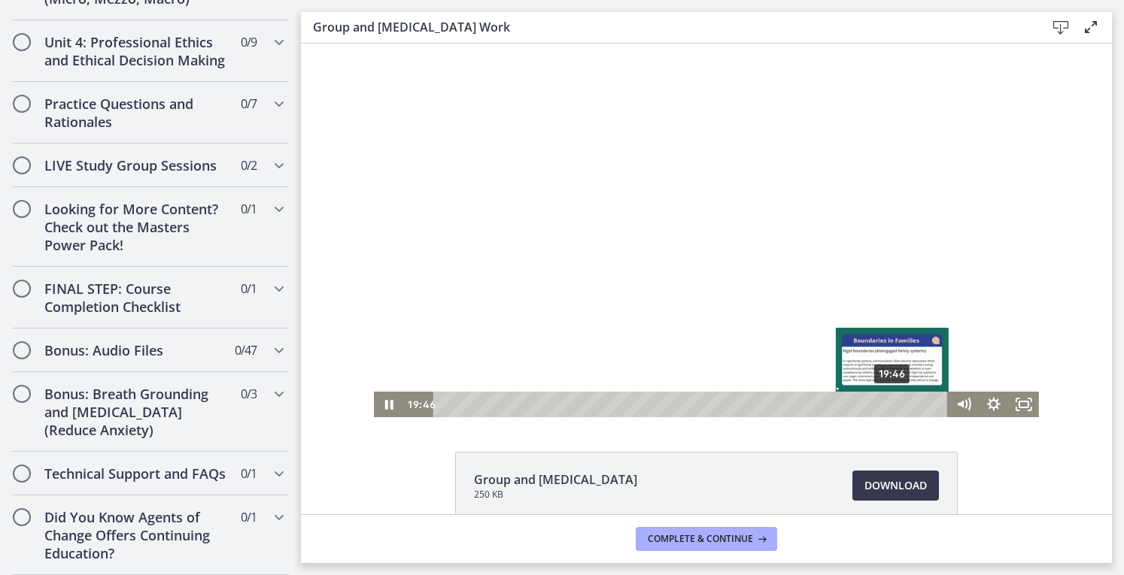
click at [888, 405] on div "19:46" at bounding box center [692, 405] width 496 height 26
click at [875, 404] on div "19:14" at bounding box center [692, 405] width 496 height 26
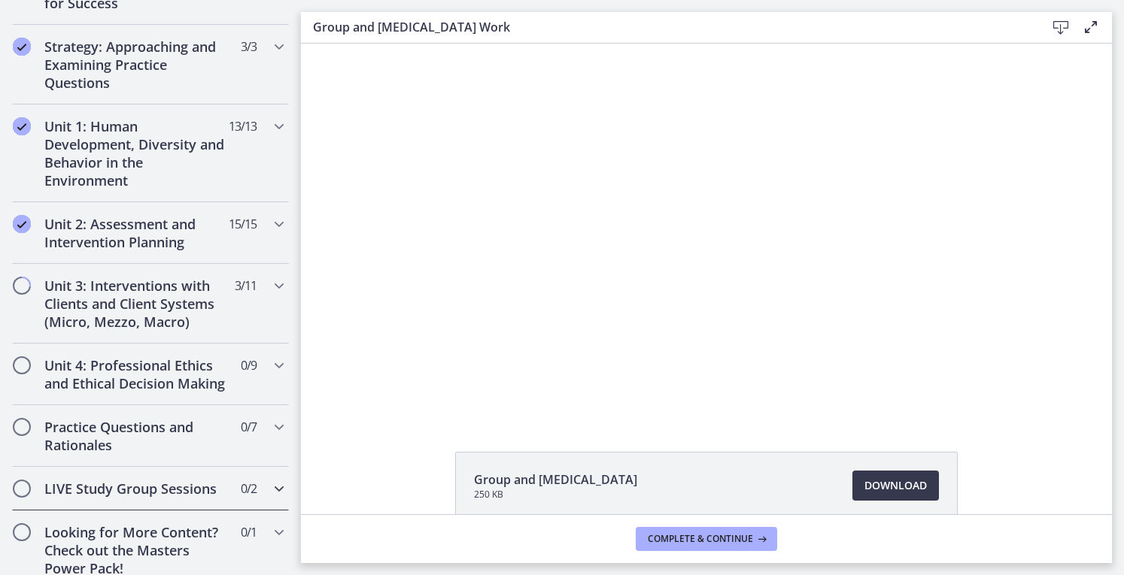
scroll to position [319, 0]
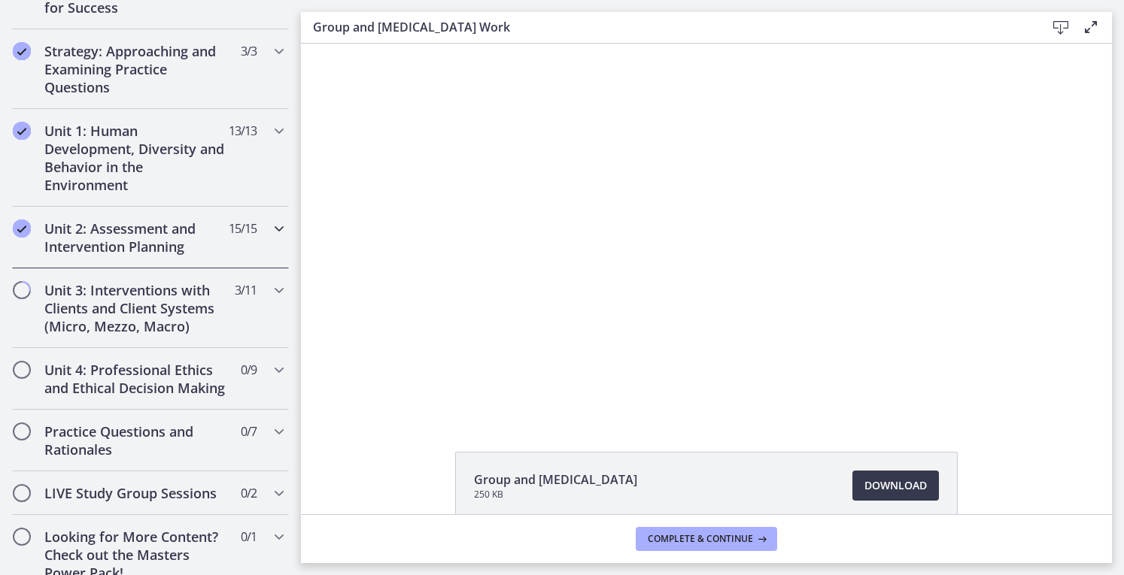
click at [270, 229] on icon "Chapters" at bounding box center [279, 229] width 18 height 18
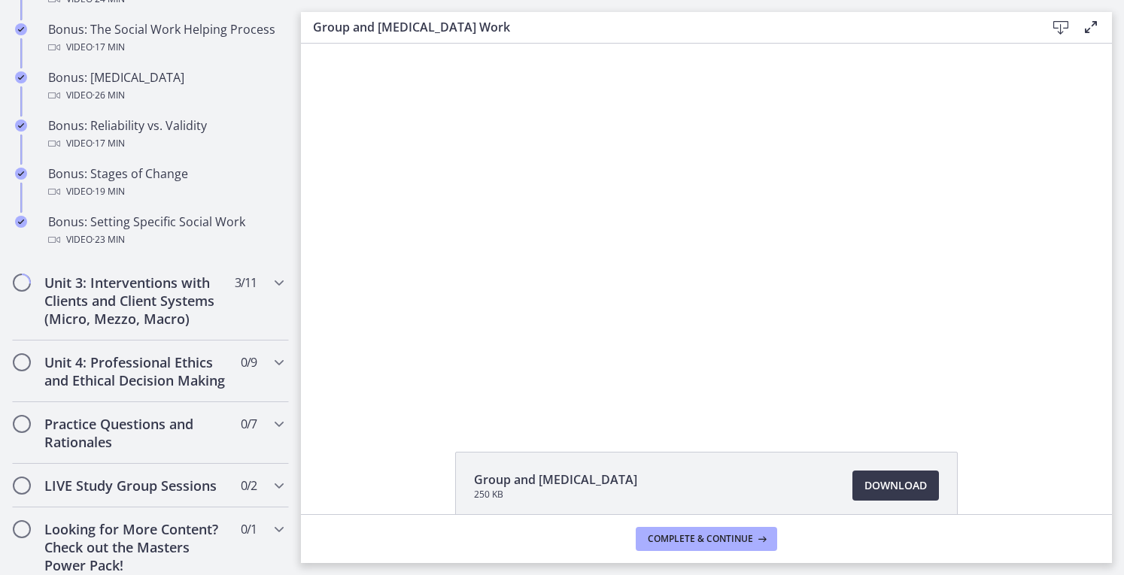
scroll to position [1243, 0]
click at [270, 290] on icon "Chapters" at bounding box center [279, 281] width 18 height 18
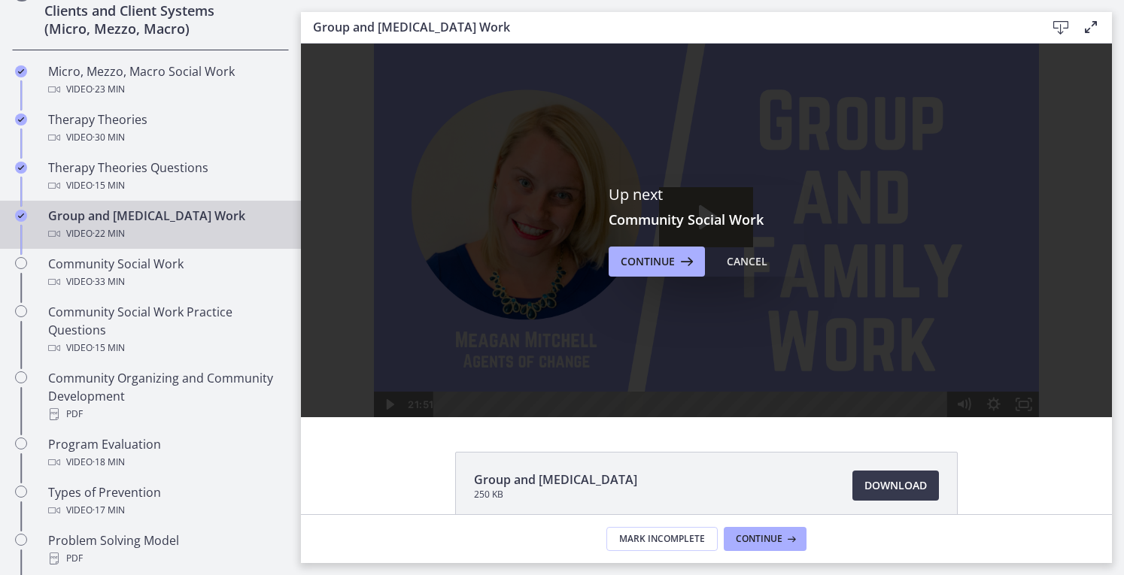
scroll to position [0, 0]
click at [666, 259] on span "Continue" at bounding box center [648, 262] width 54 height 18
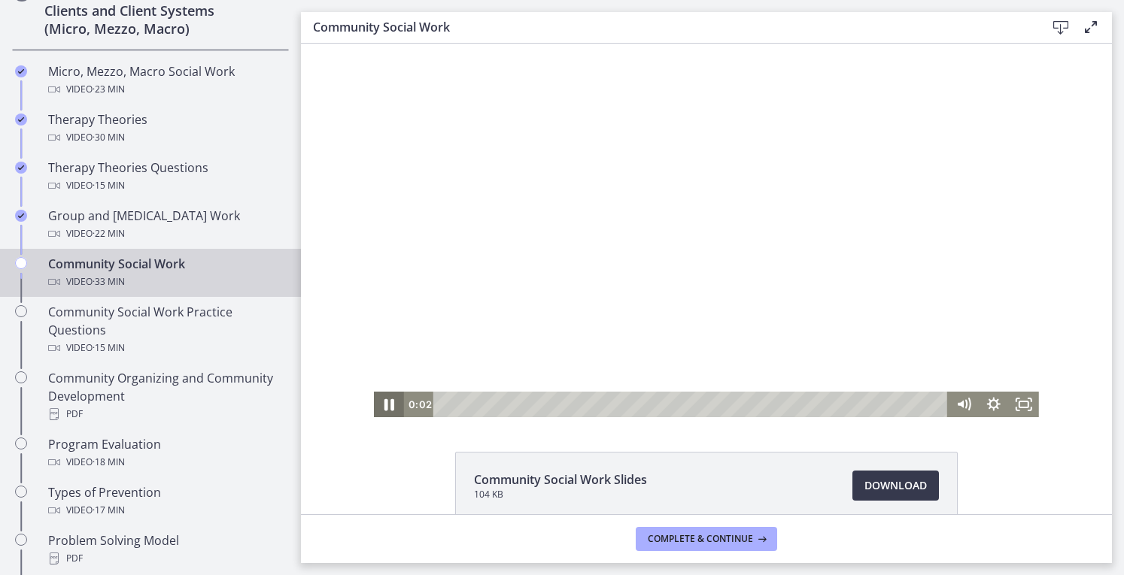
click at [384, 405] on icon "Pause" at bounding box center [389, 405] width 10 height 12
click at [384, 407] on icon "Pause" at bounding box center [389, 405] width 10 height 12
